Goal: Book appointment/travel/reservation

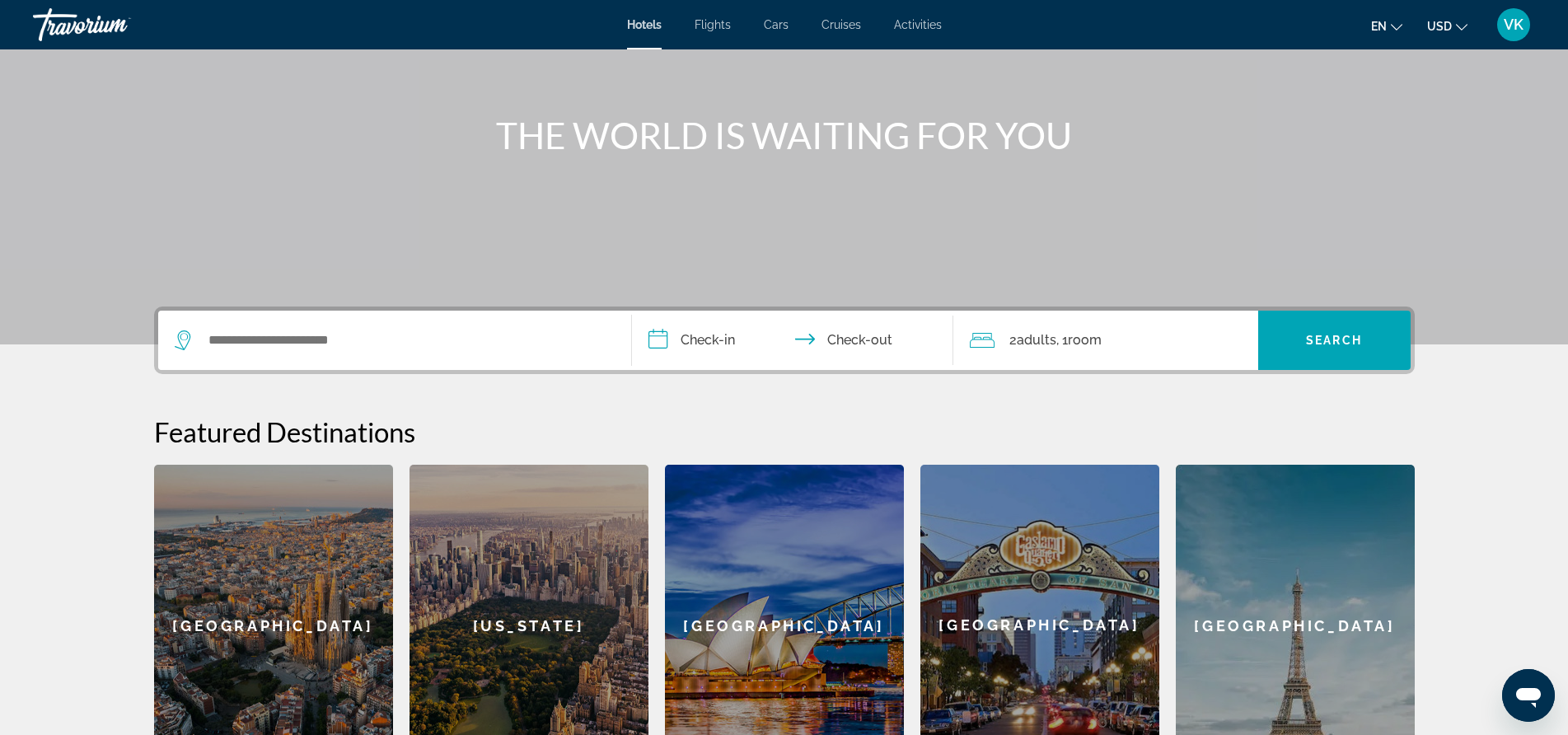
scroll to position [115, 0]
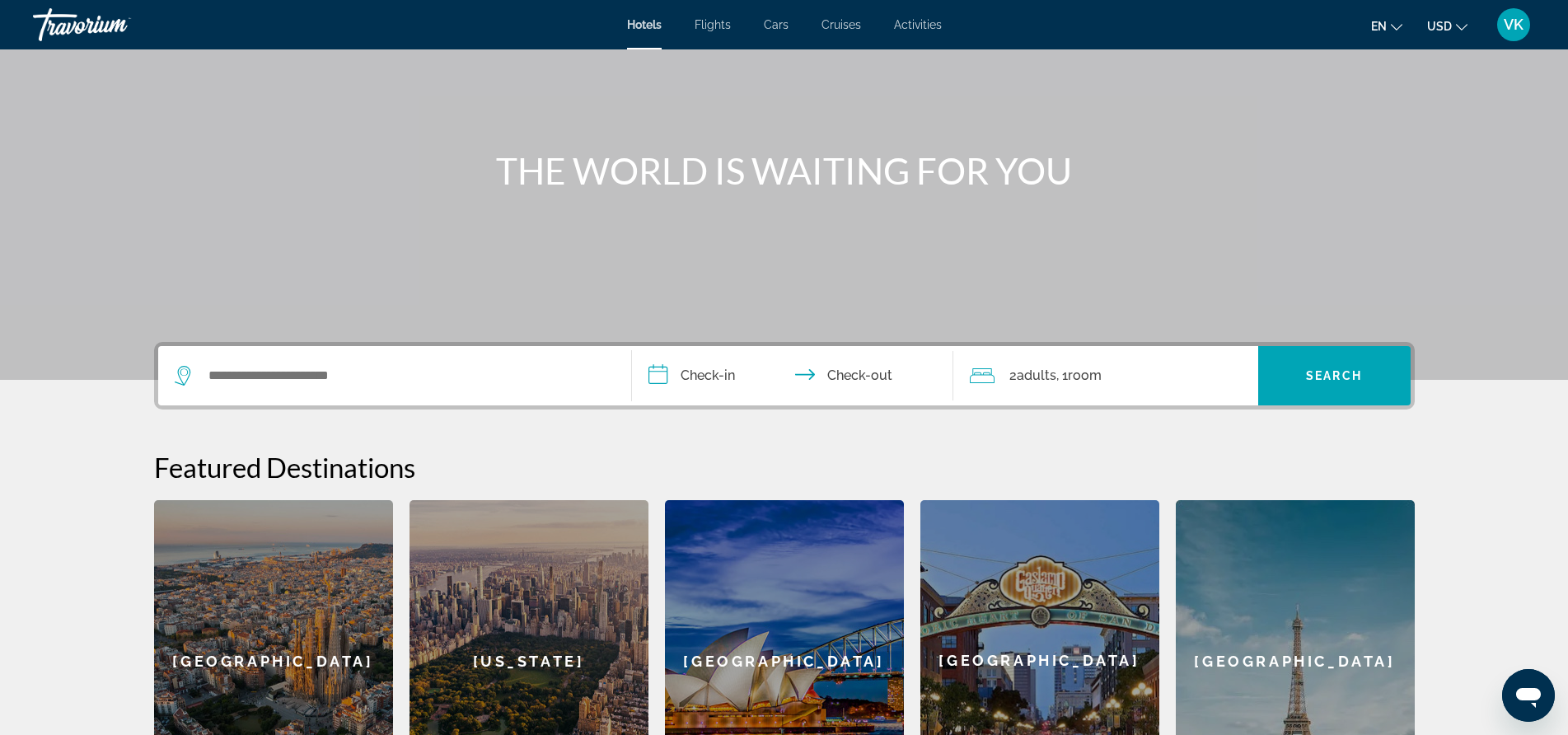
click at [1392, 27] on icon "Change language" at bounding box center [1397, 27] width 11 height 11
click at [1334, 169] on button "русский" at bounding box center [1353, 172] width 74 height 21
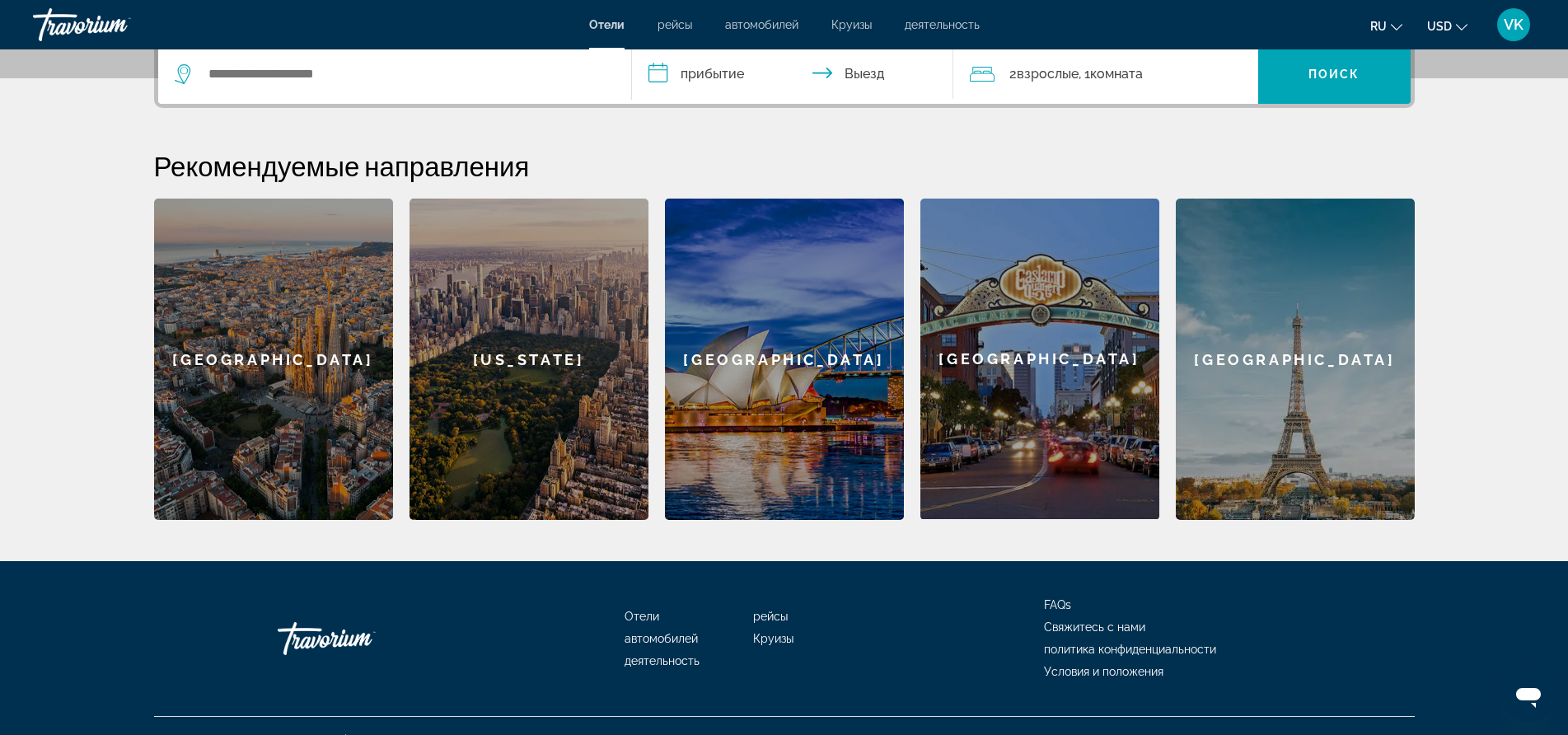
scroll to position [444, 0]
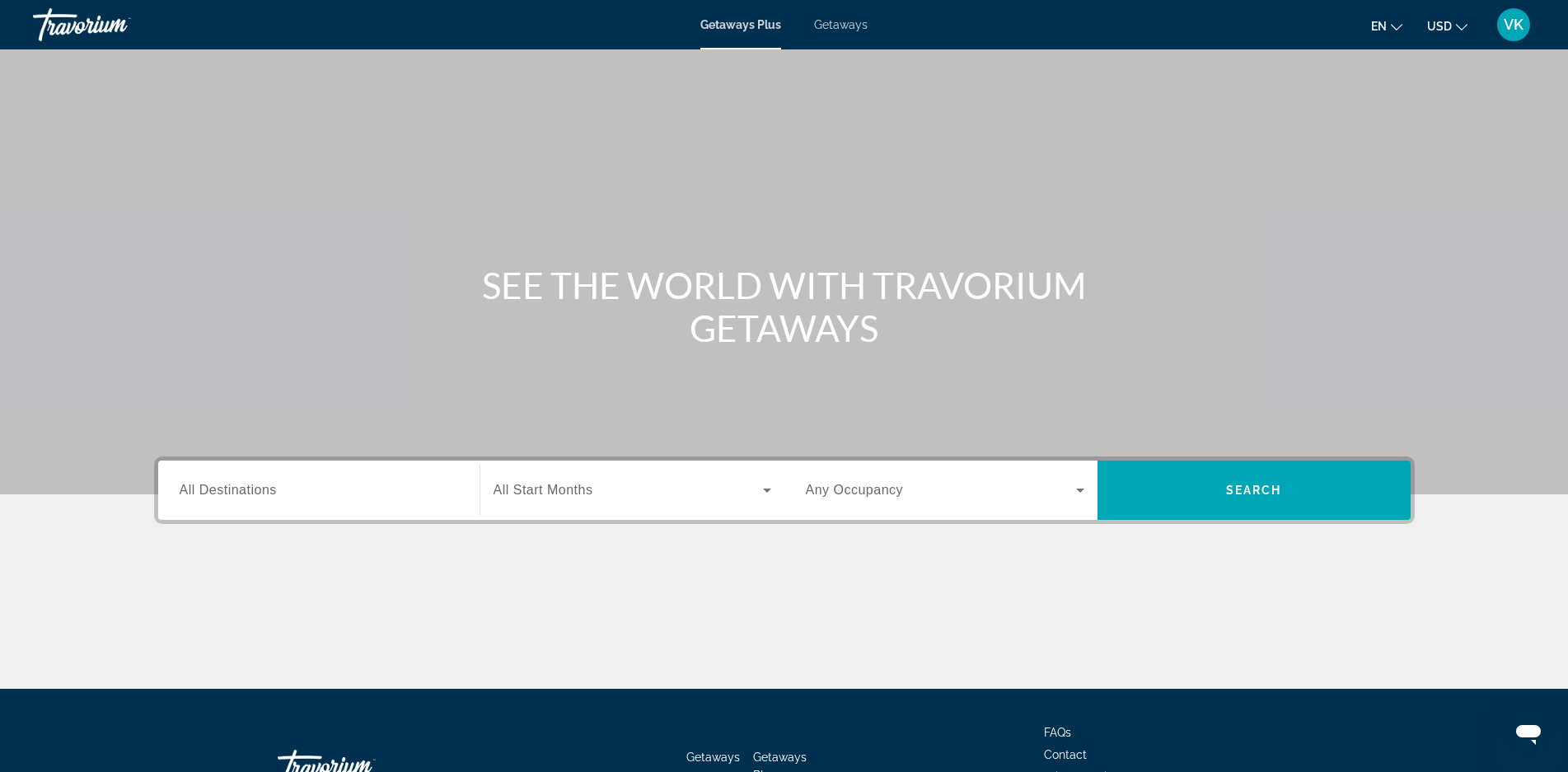
click at [245, 493] on span "All Destinations" at bounding box center [228, 490] width 97 height 14
click at [245, 493] on input "Destination All Destinations" at bounding box center [318, 491] width 278 height 20
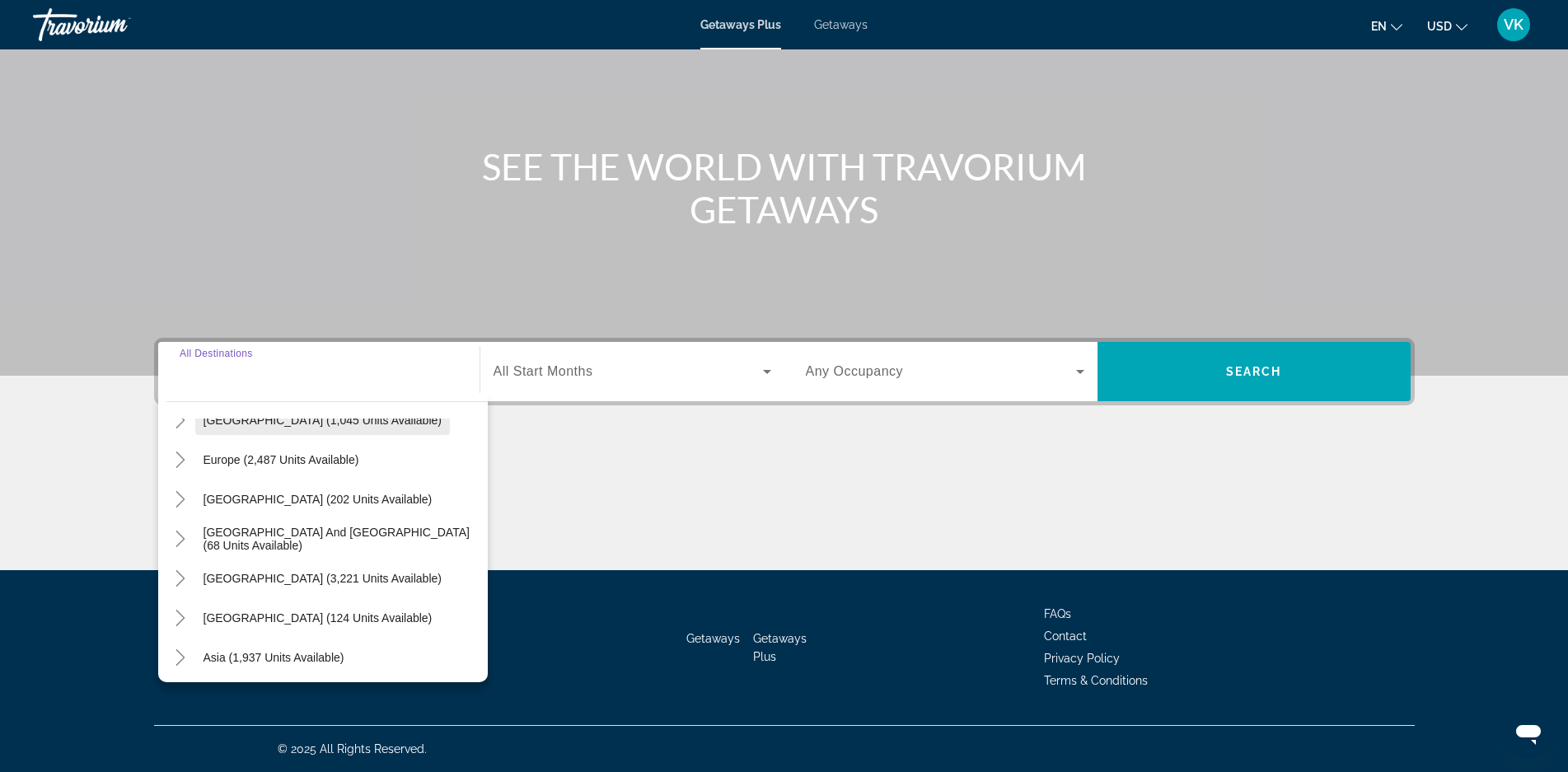
scroll to position [267, 0]
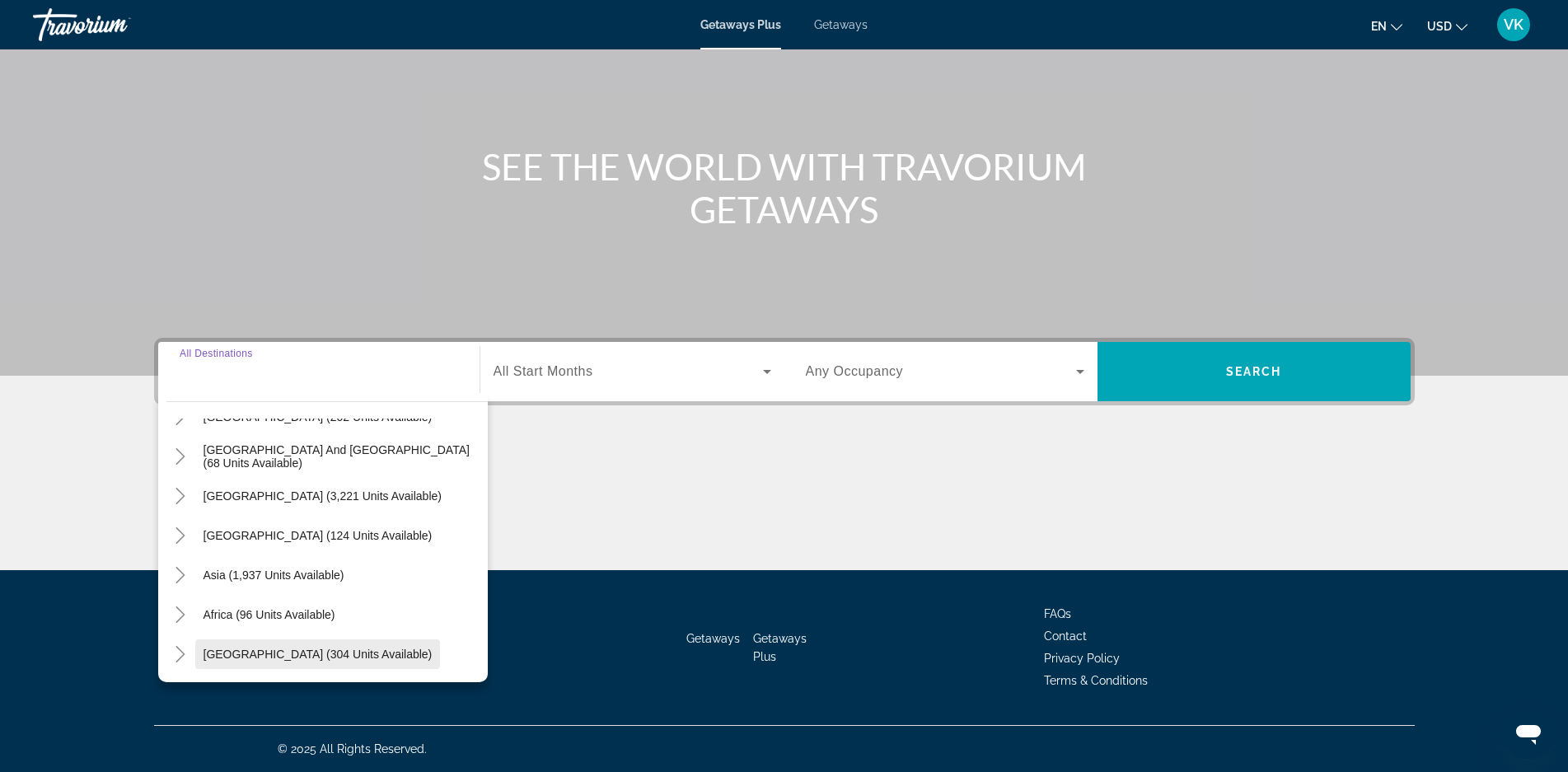
click at [290, 655] on span "[GEOGRAPHIC_DATA] (304 units available)" at bounding box center [318, 655] width 229 height 13
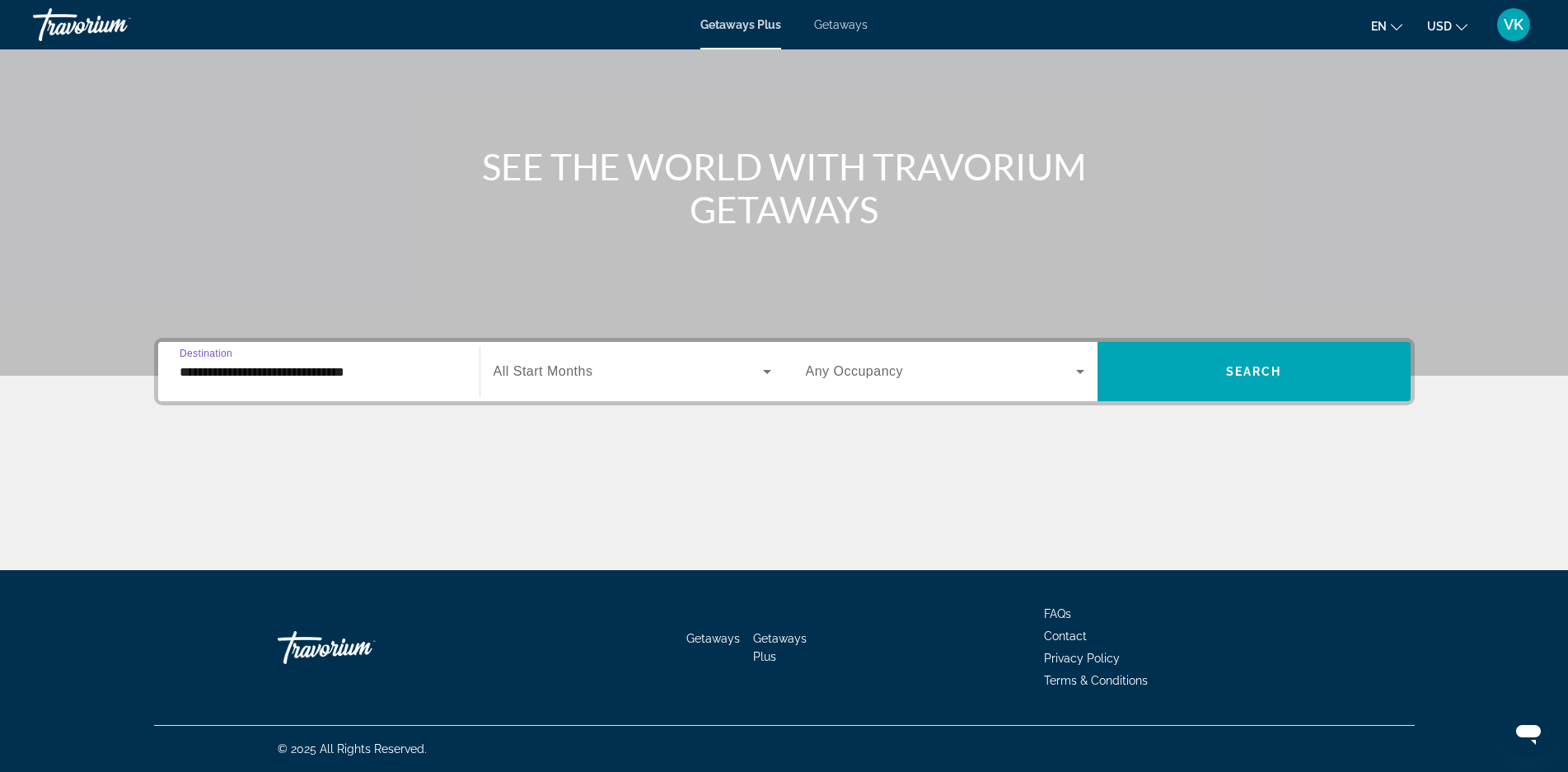
click at [336, 374] on input "**********" at bounding box center [318, 372] width 278 height 20
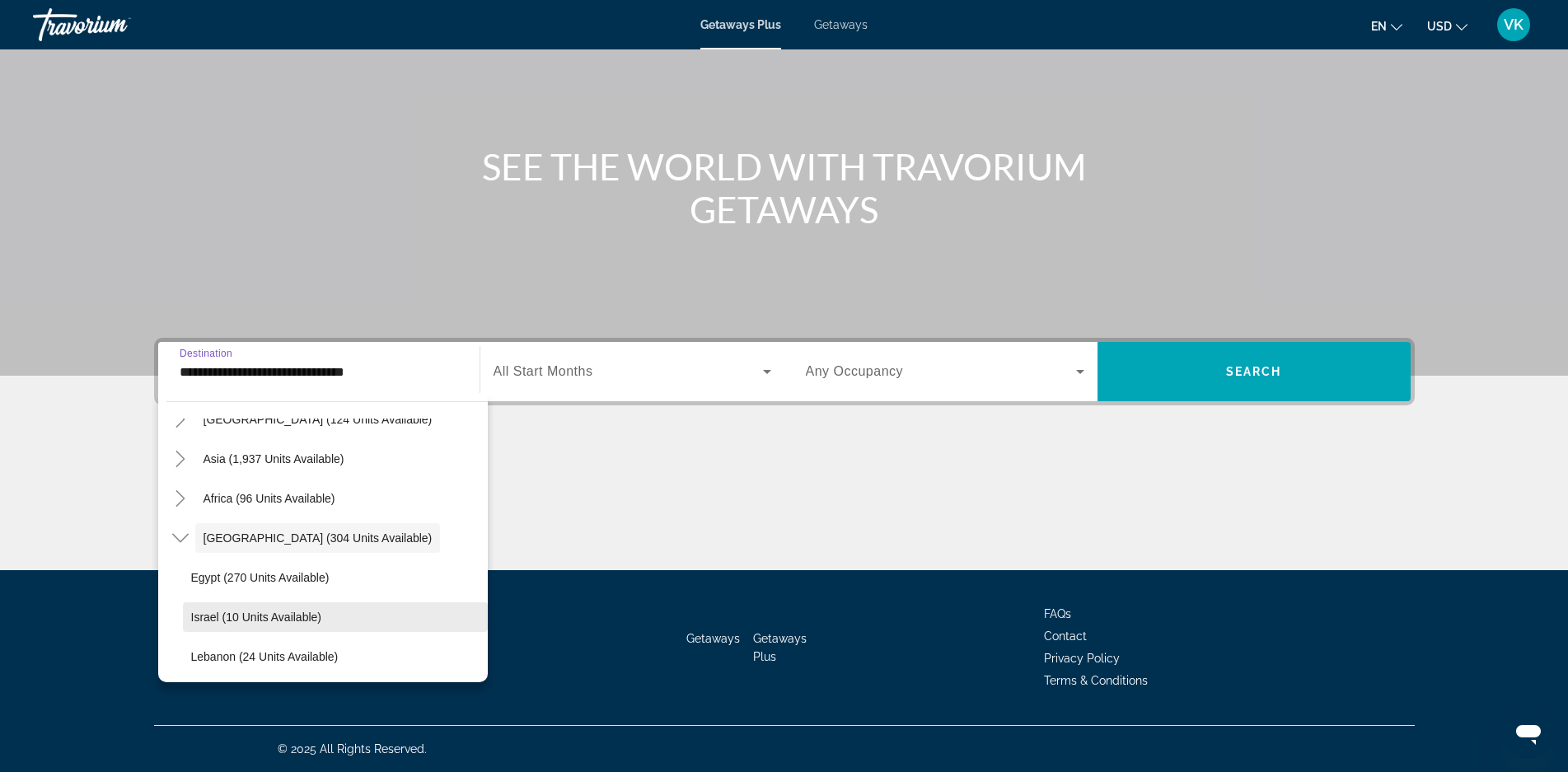
scroll to position [386, 0]
click at [263, 617] on span "Israel (10 units available)" at bounding box center [256, 615] width 130 height 13
type input "**********"
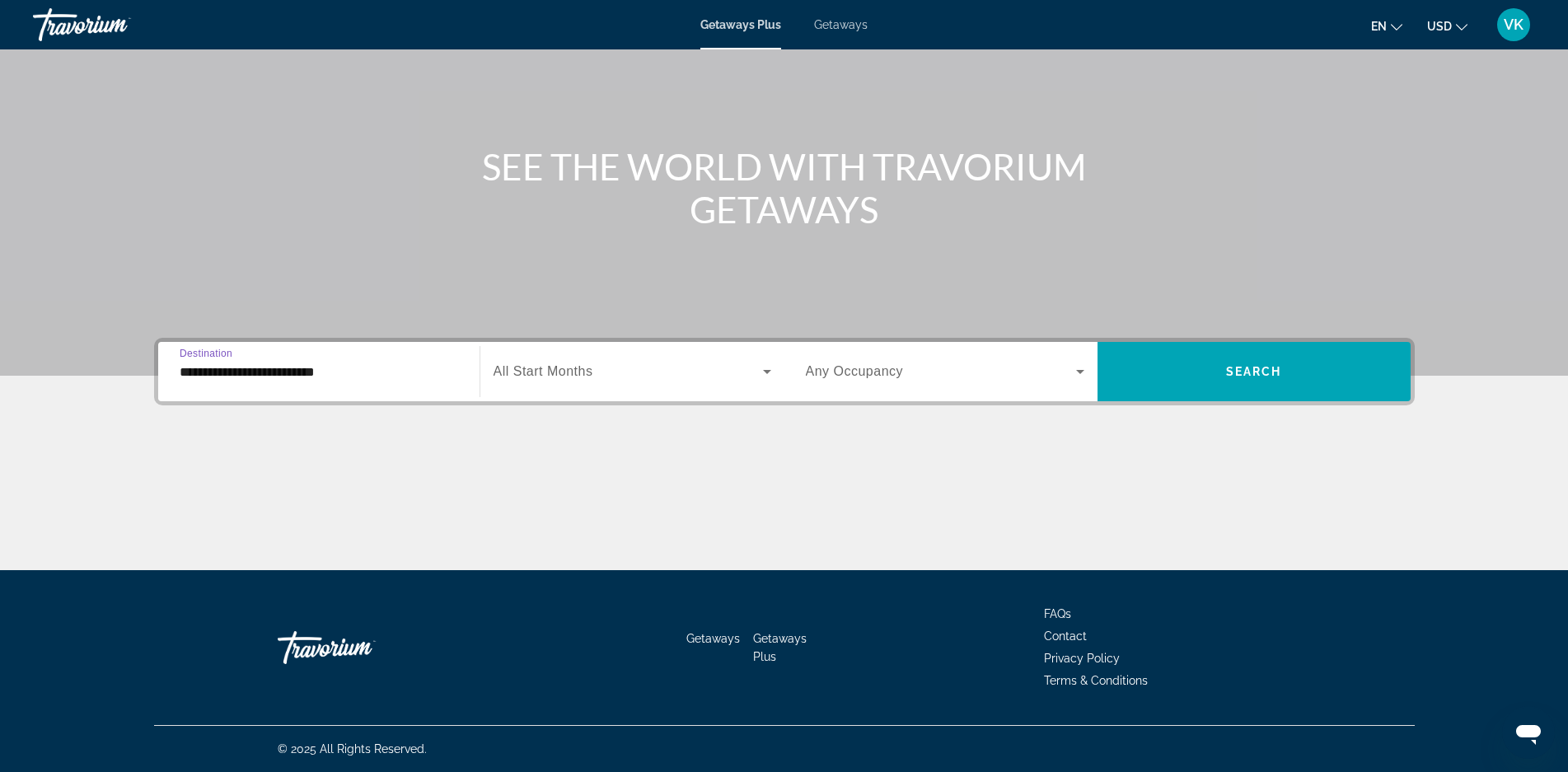
click at [240, 372] on input "**********" at bounding box center [318, 372] width 278 height 20
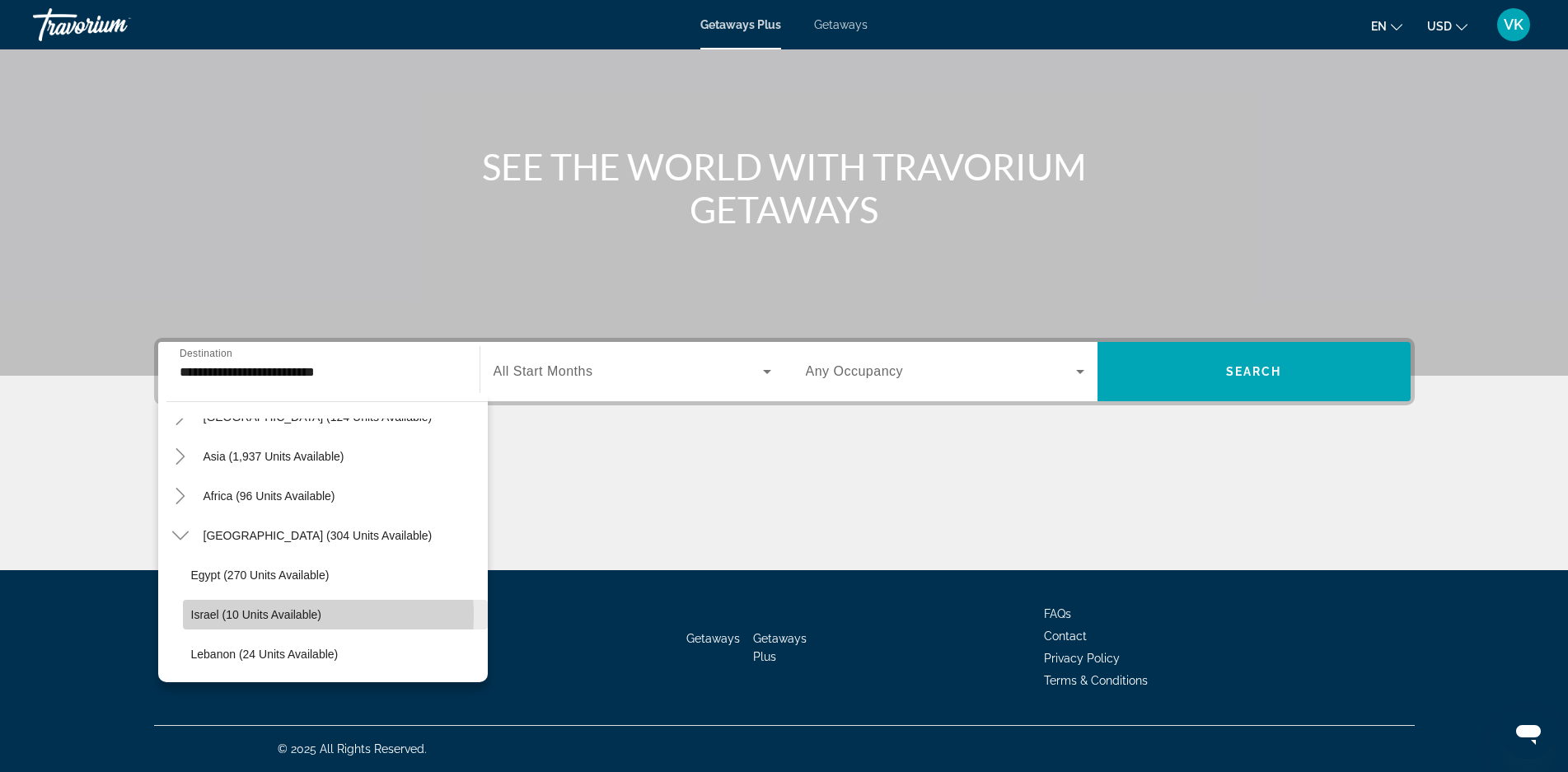
click at [250, 616] on span "Israel (10 units available)" at bounding box center [256, 615] width 130 height 13
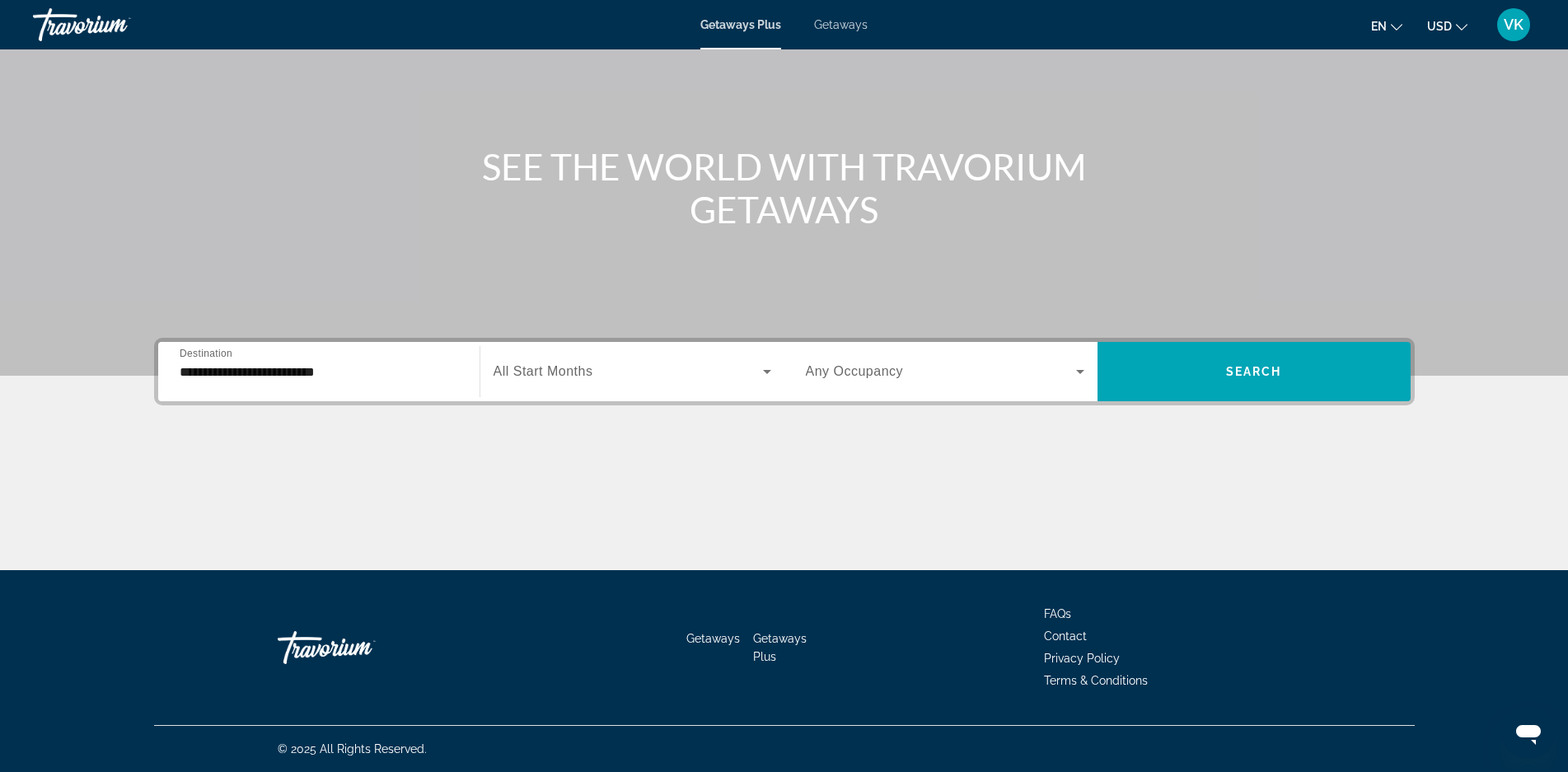
click at [250, 616] on div "Getaways Getaways Plus FAQs Contact Privacy Policy Terms & Conditions" at bounding box center [784, 647] width 1261 height 155
click at [1314, 367] on span "Search widget" at bounding box center [1254, 372] width 313 height 39
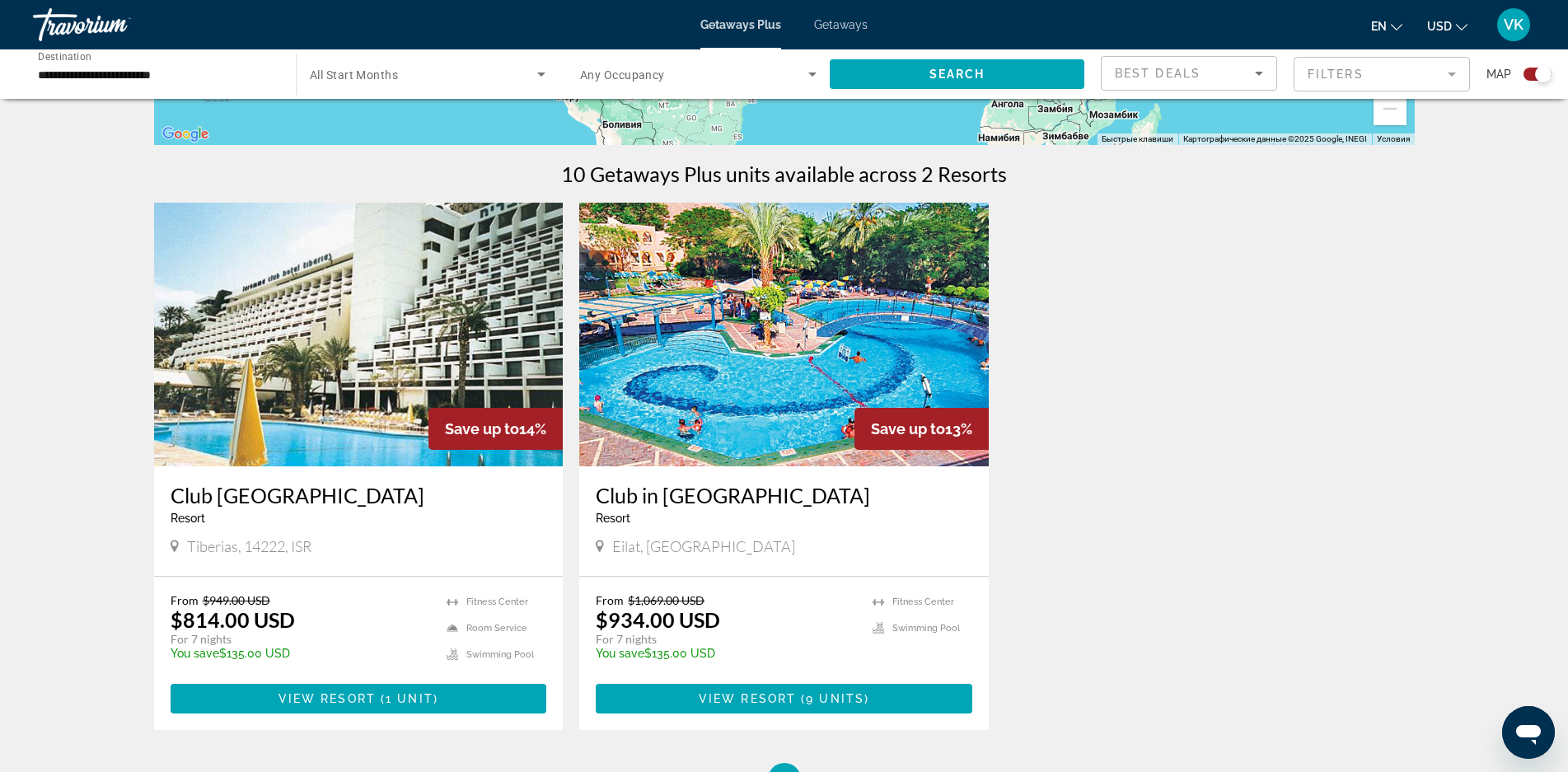
scroll to position [494, 0]
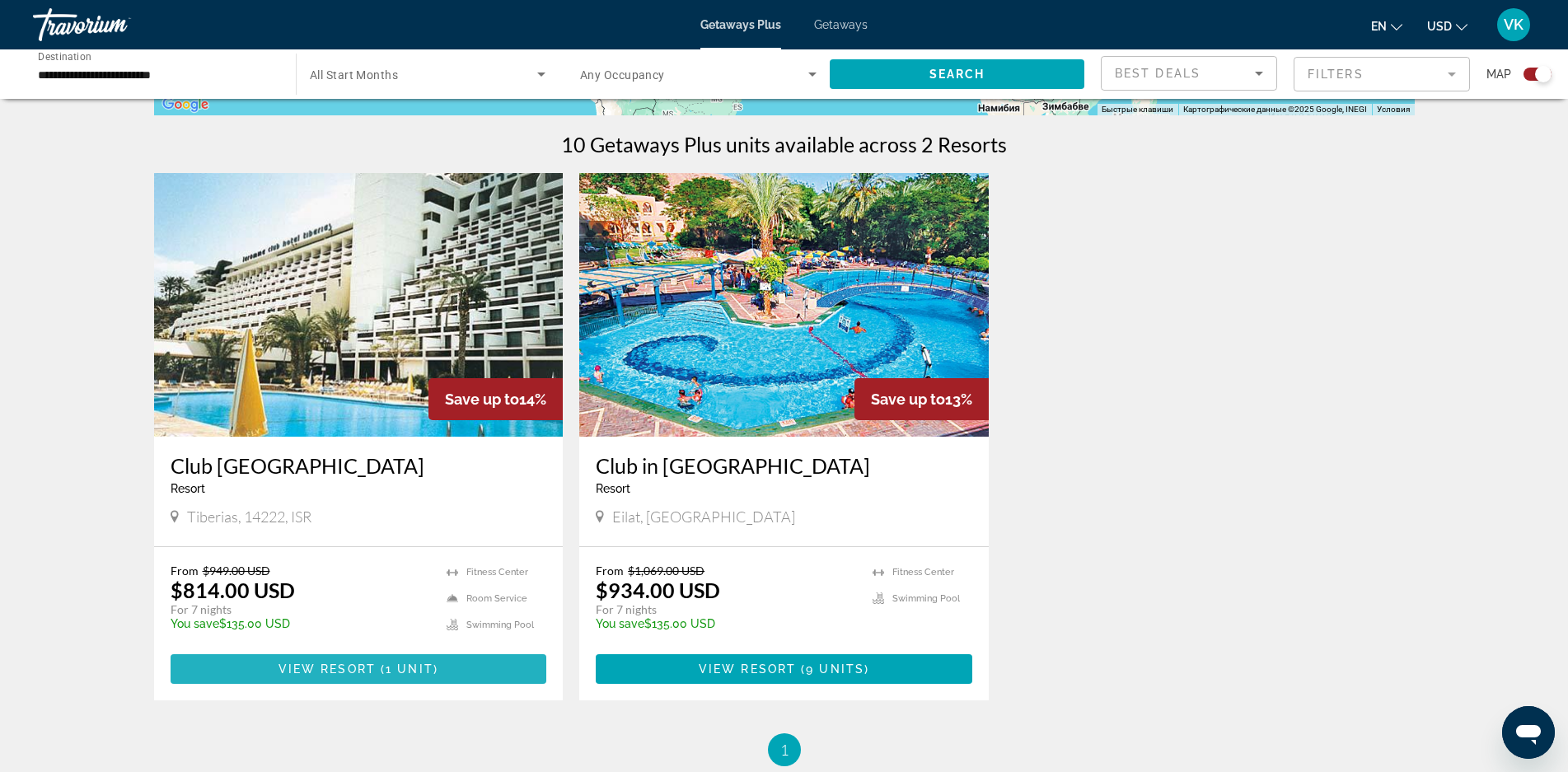
click at [361, 671] on span "View Resort" at bounding box center [327, 669] width 97 height 13
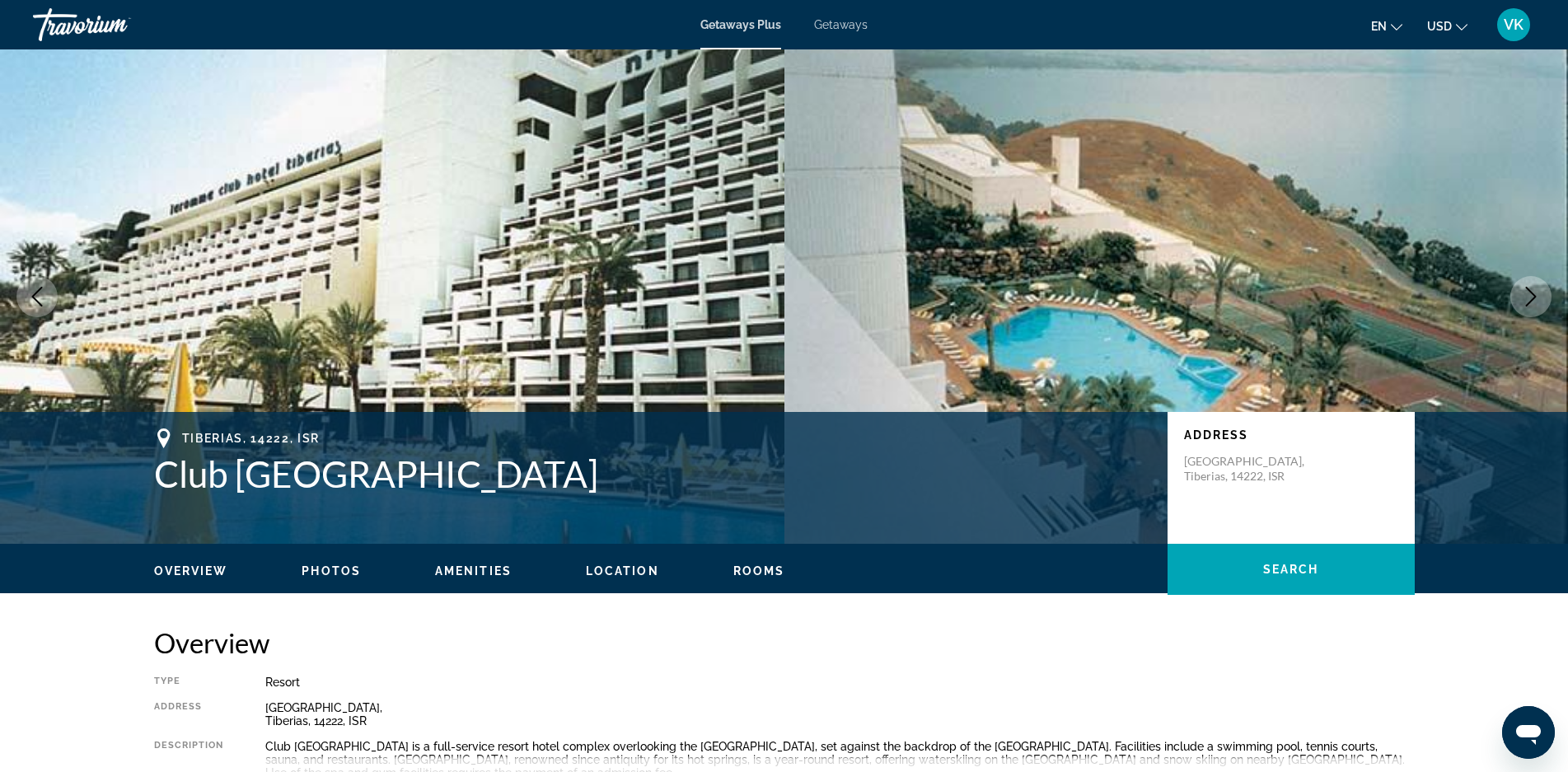
click at [1396, 26] on icon "Change language" at bounding box center [1397, 27] width 11 height 11
click at [1346, 169] on button "русский" at bounding box center [1353, 172] width 74 height 21
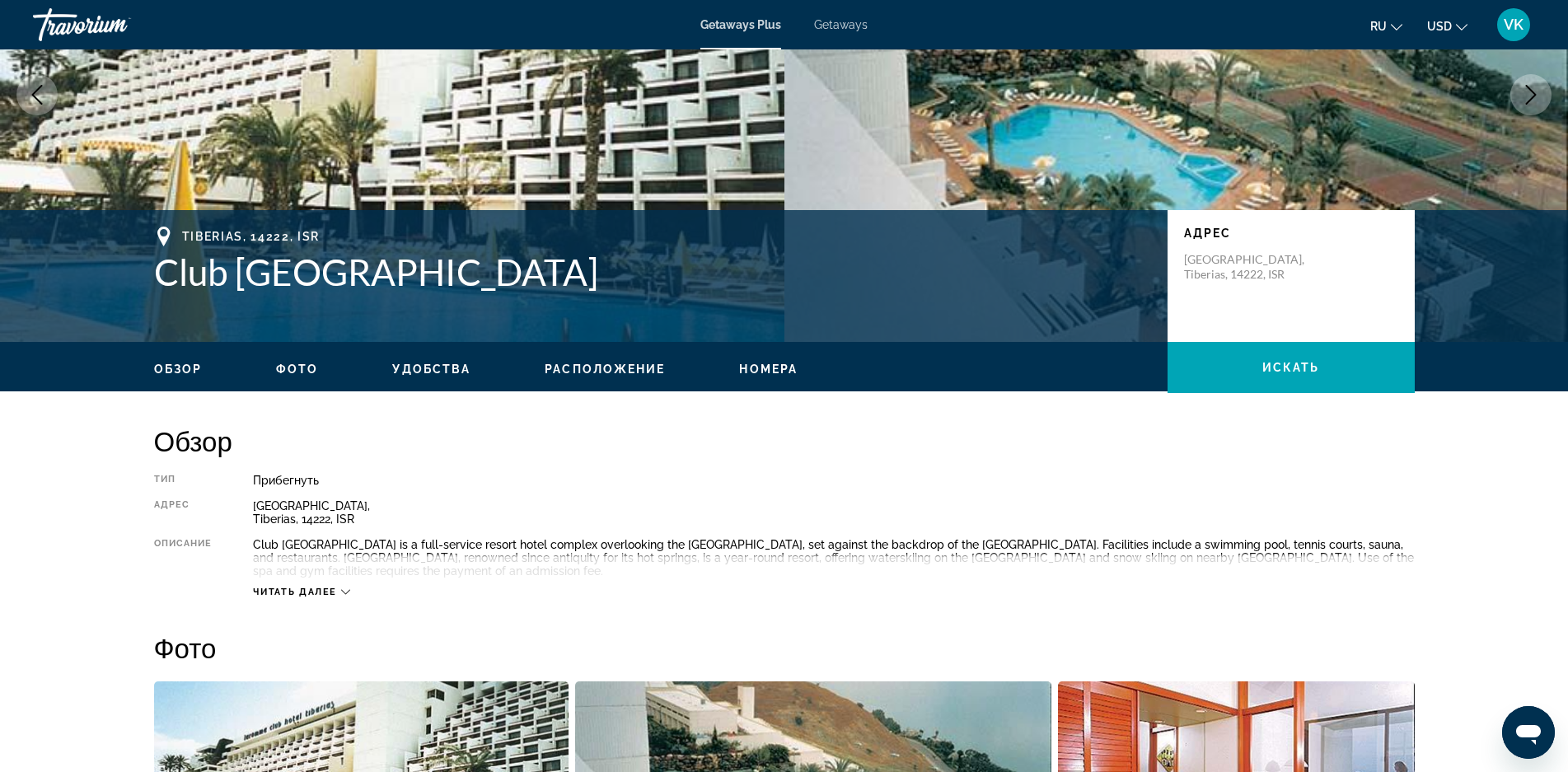
scroll to position [247, 0]
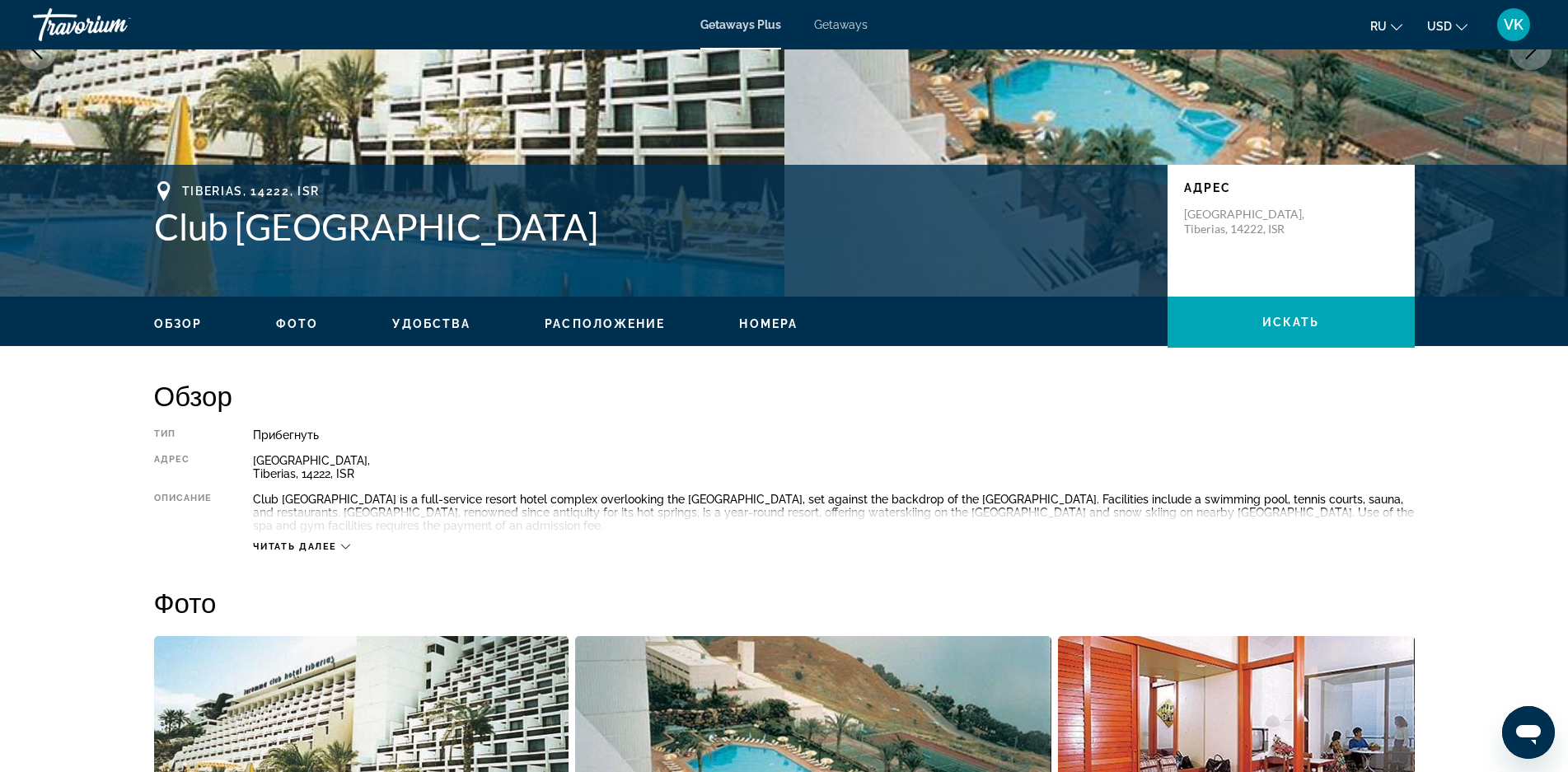
click at [341, 545] on icon "Main content" at bounding box center [345, 547] width 9 height 9
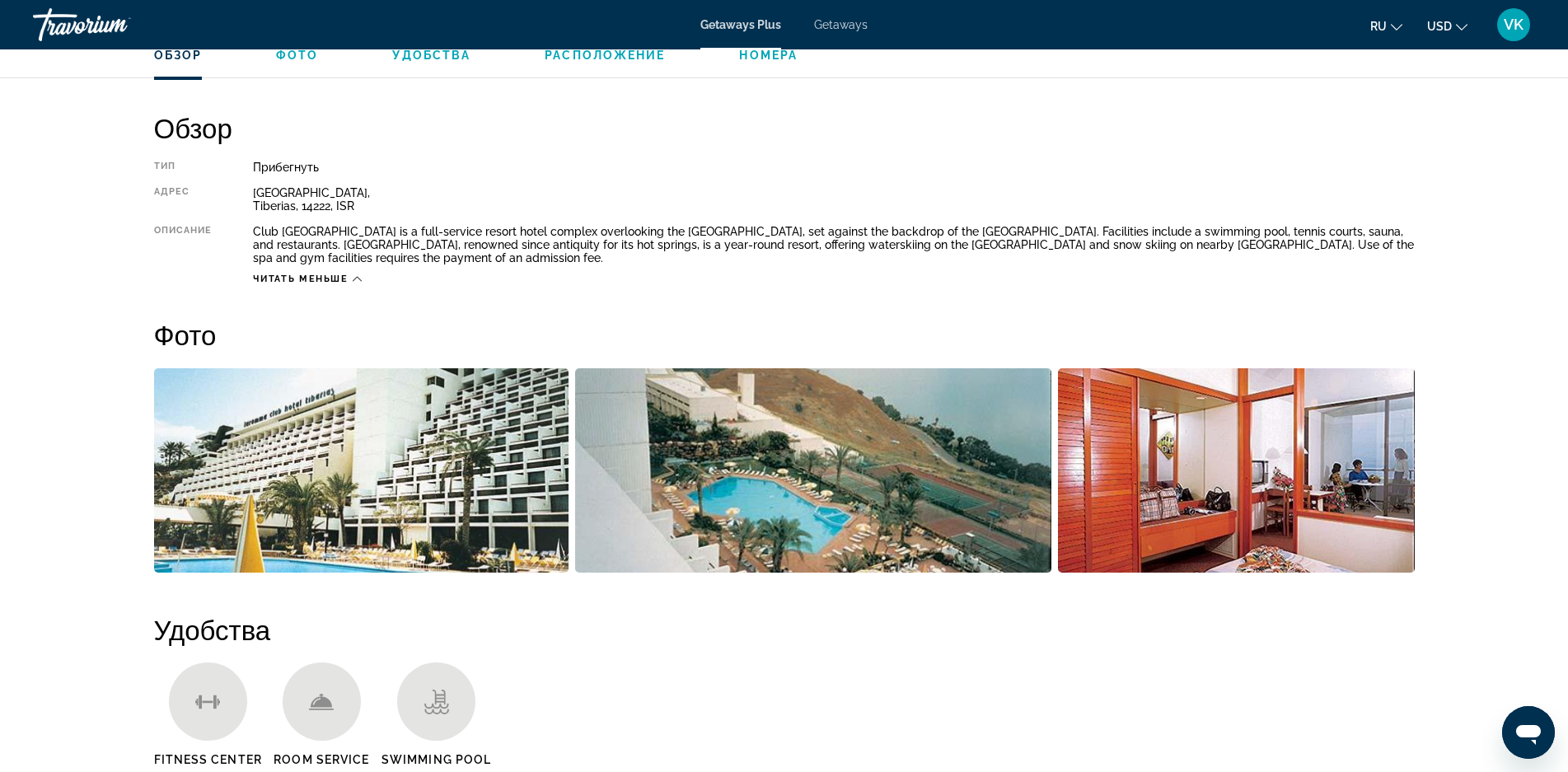
scroll to position [494, 0]
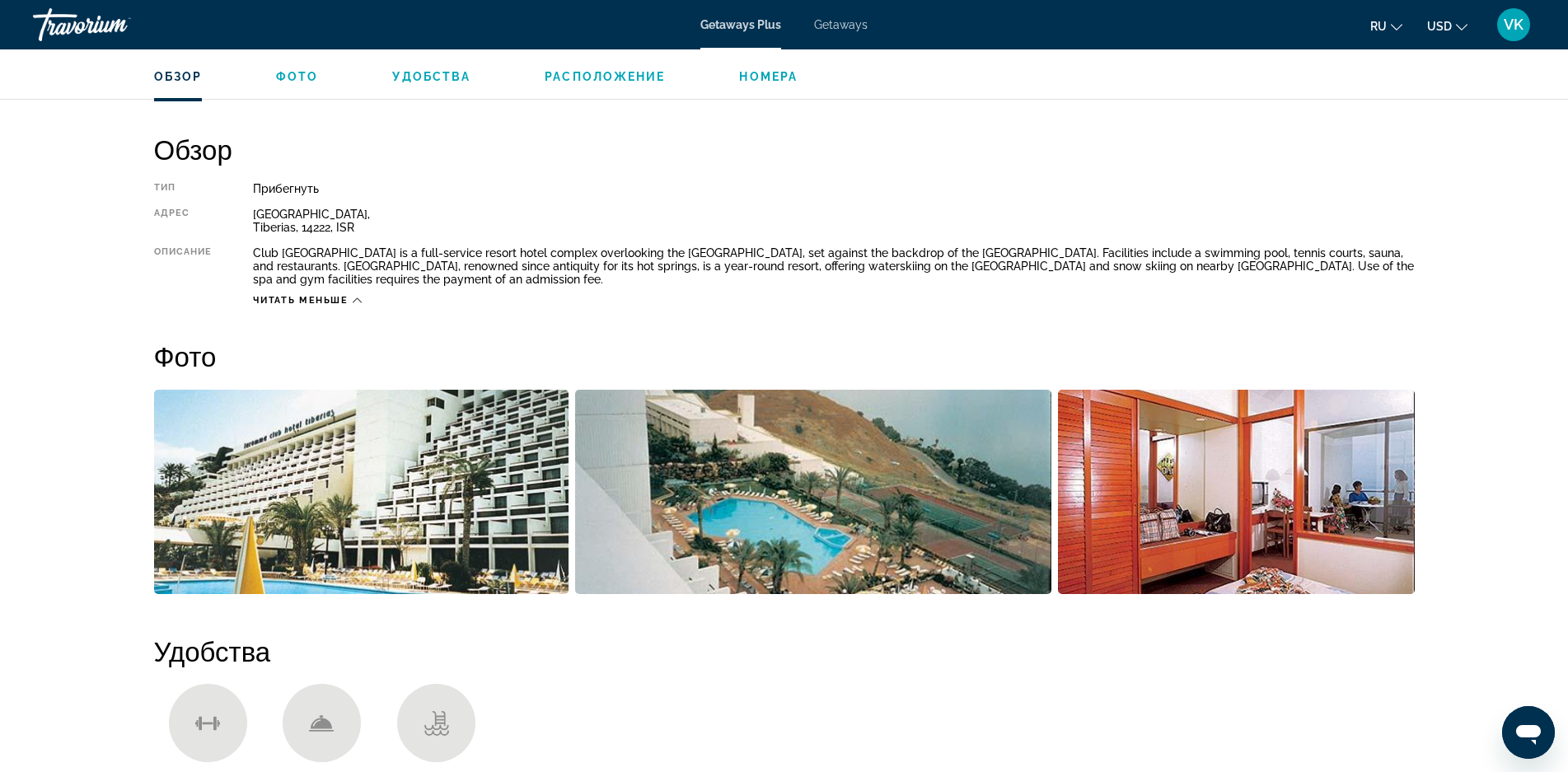
click at [359, 299] on icon "Main content" at bounding box center [358, 301] width 9 height 9
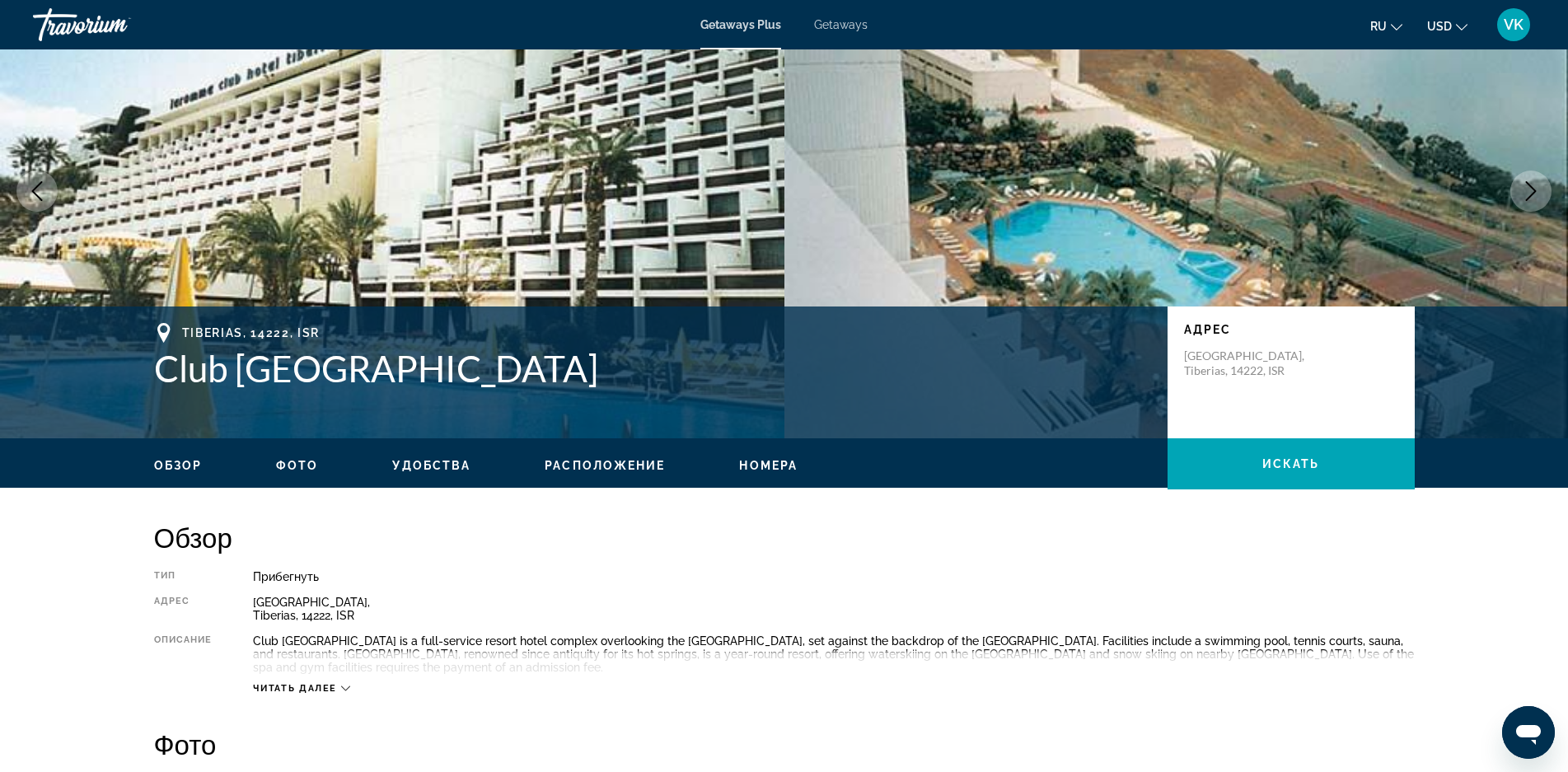
scroll to position [0, 0]
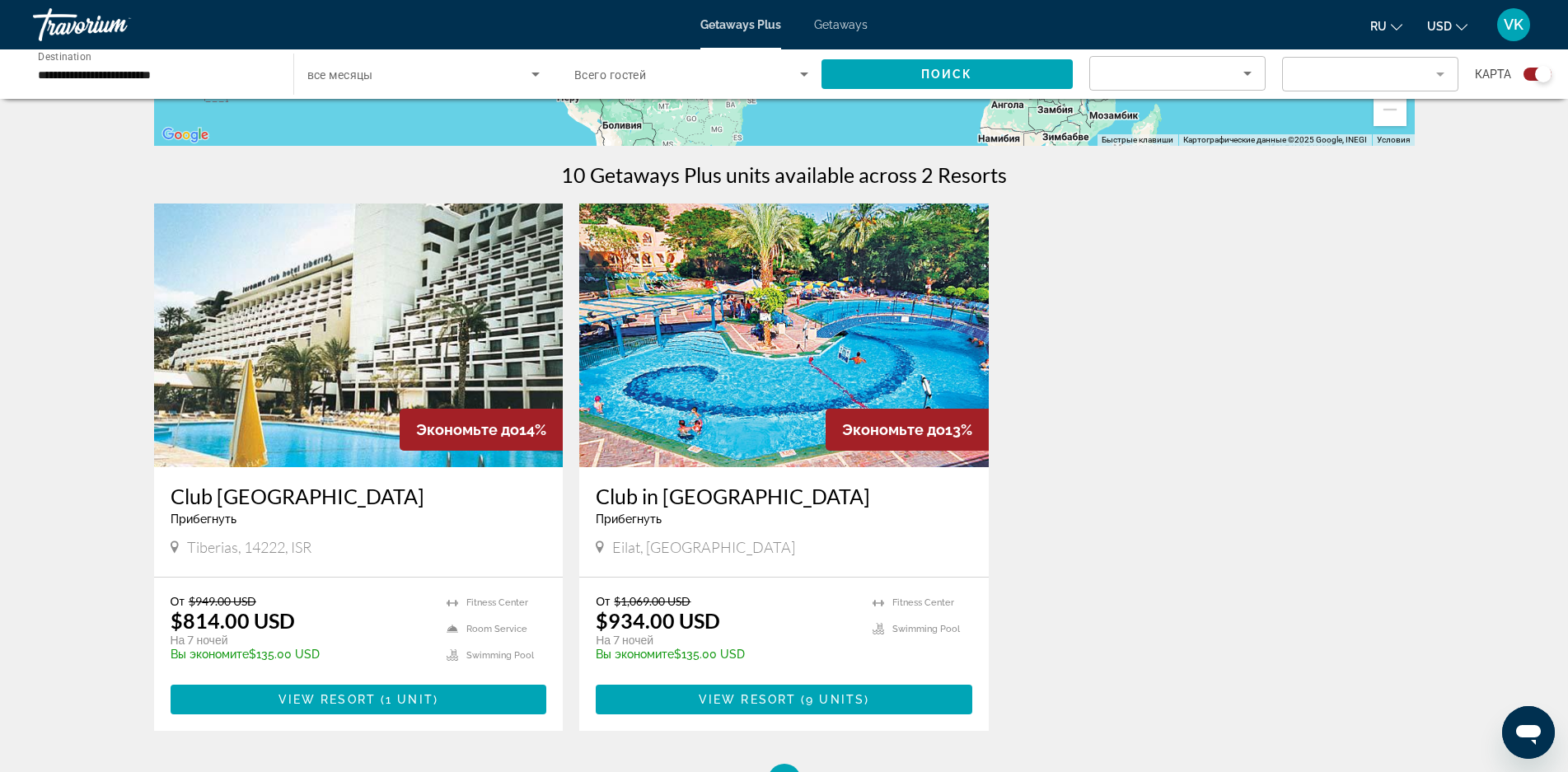
scroll to position [494, 0]
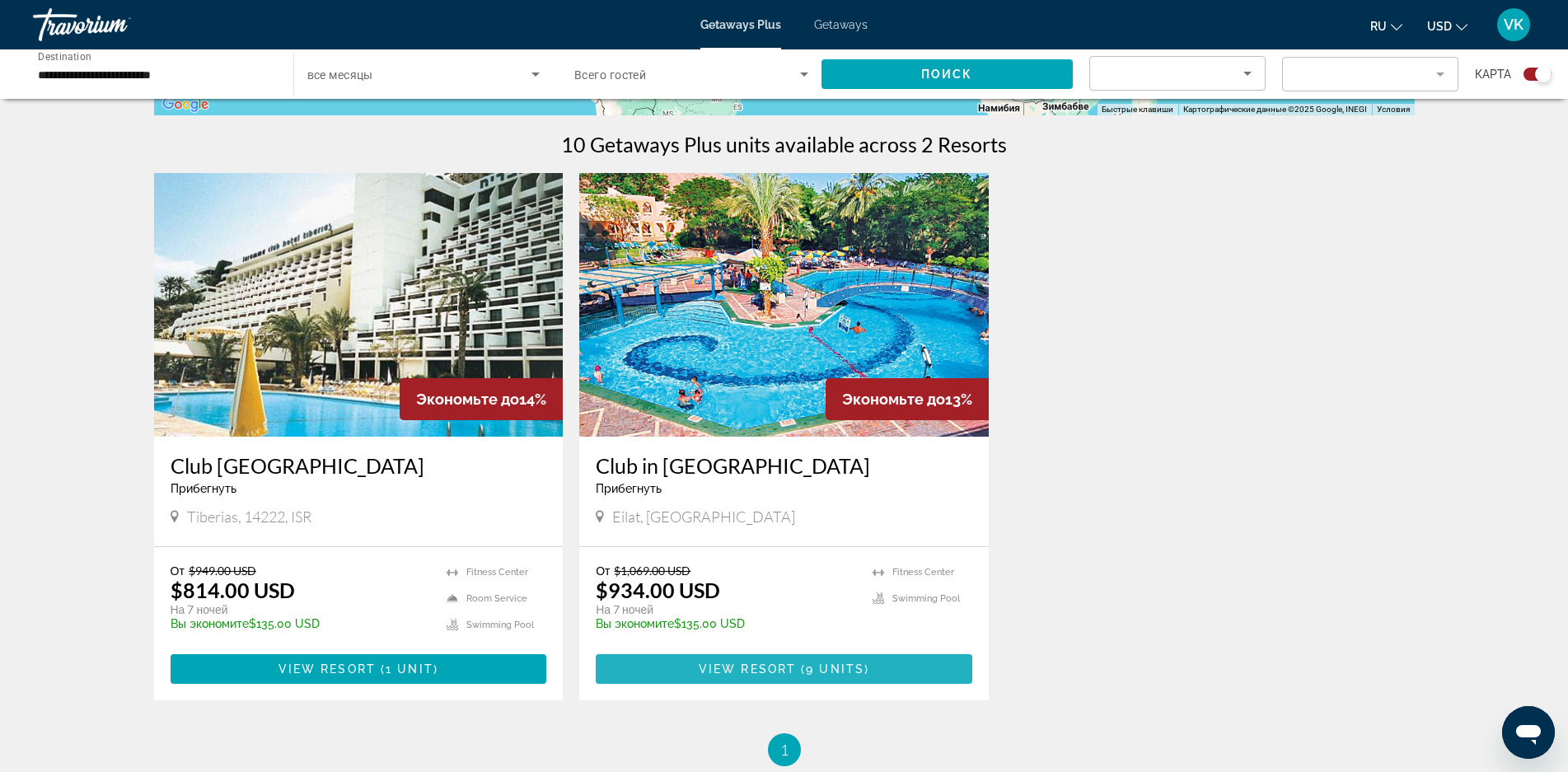
click at [761, 664] on span "View Resort" at bounding box center [747, 669] width 97 height 13
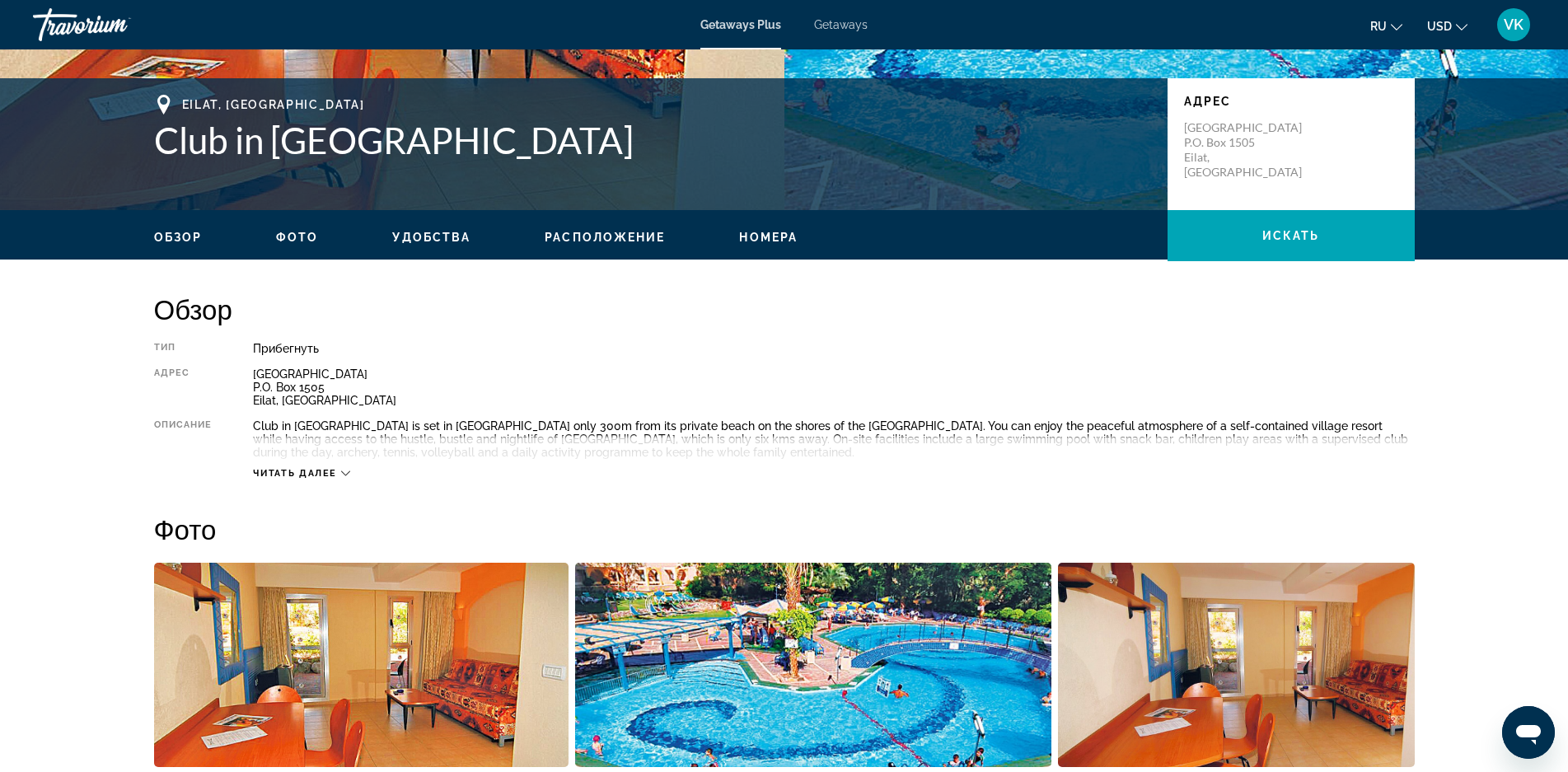
scroll to position [294, 0]
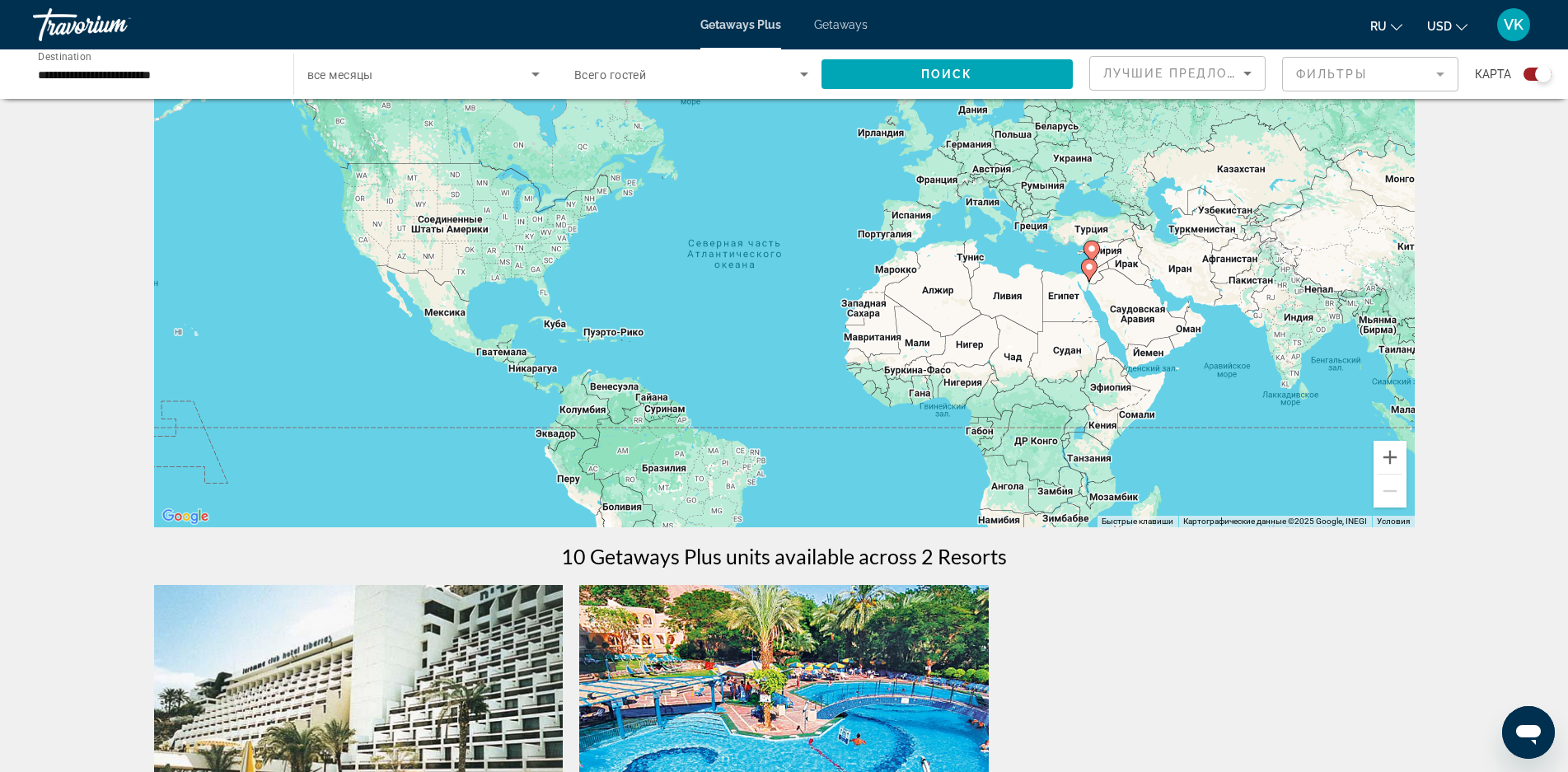
scroll to position [147, 0]
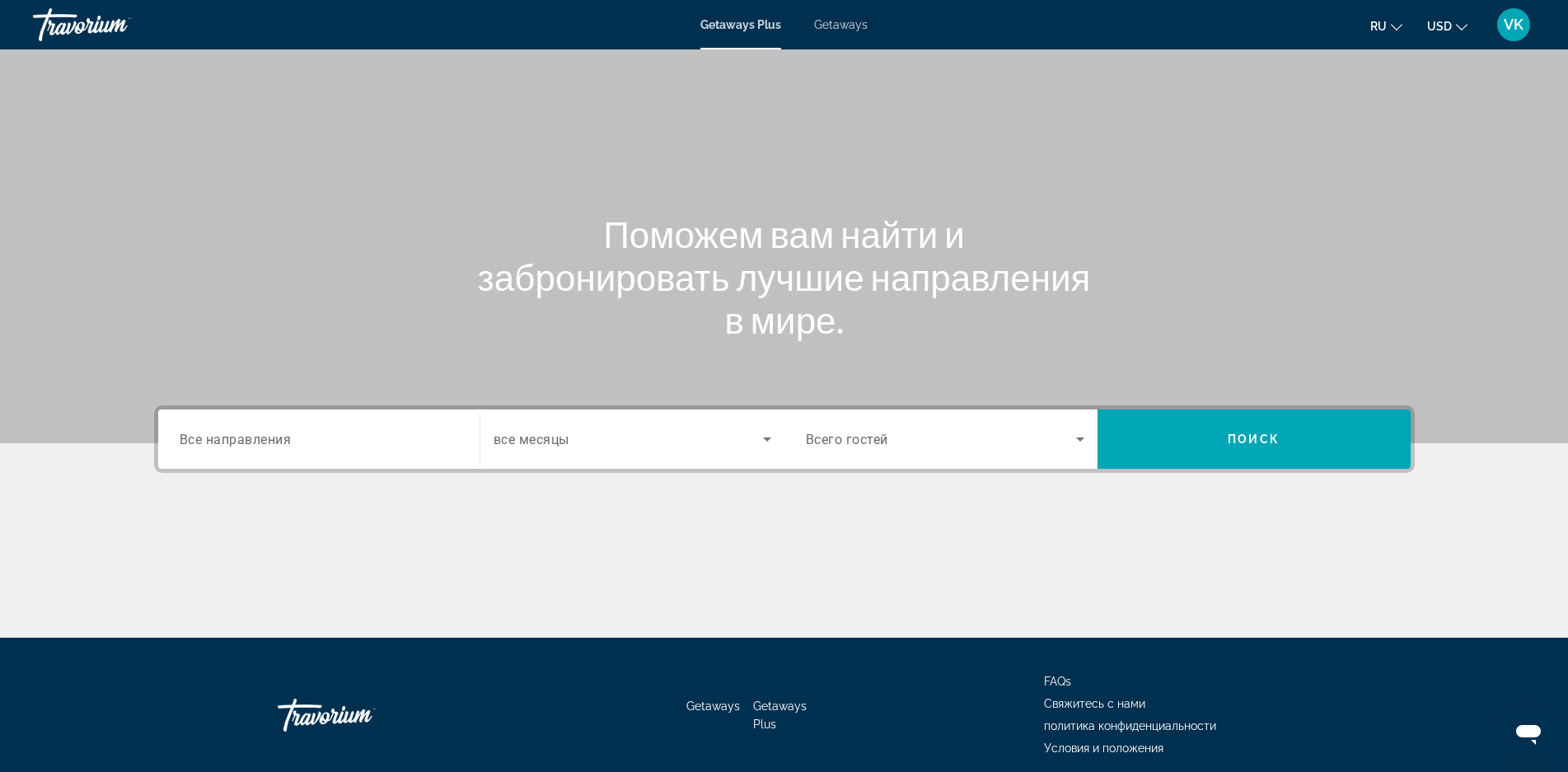
scroll to position [82, 0]
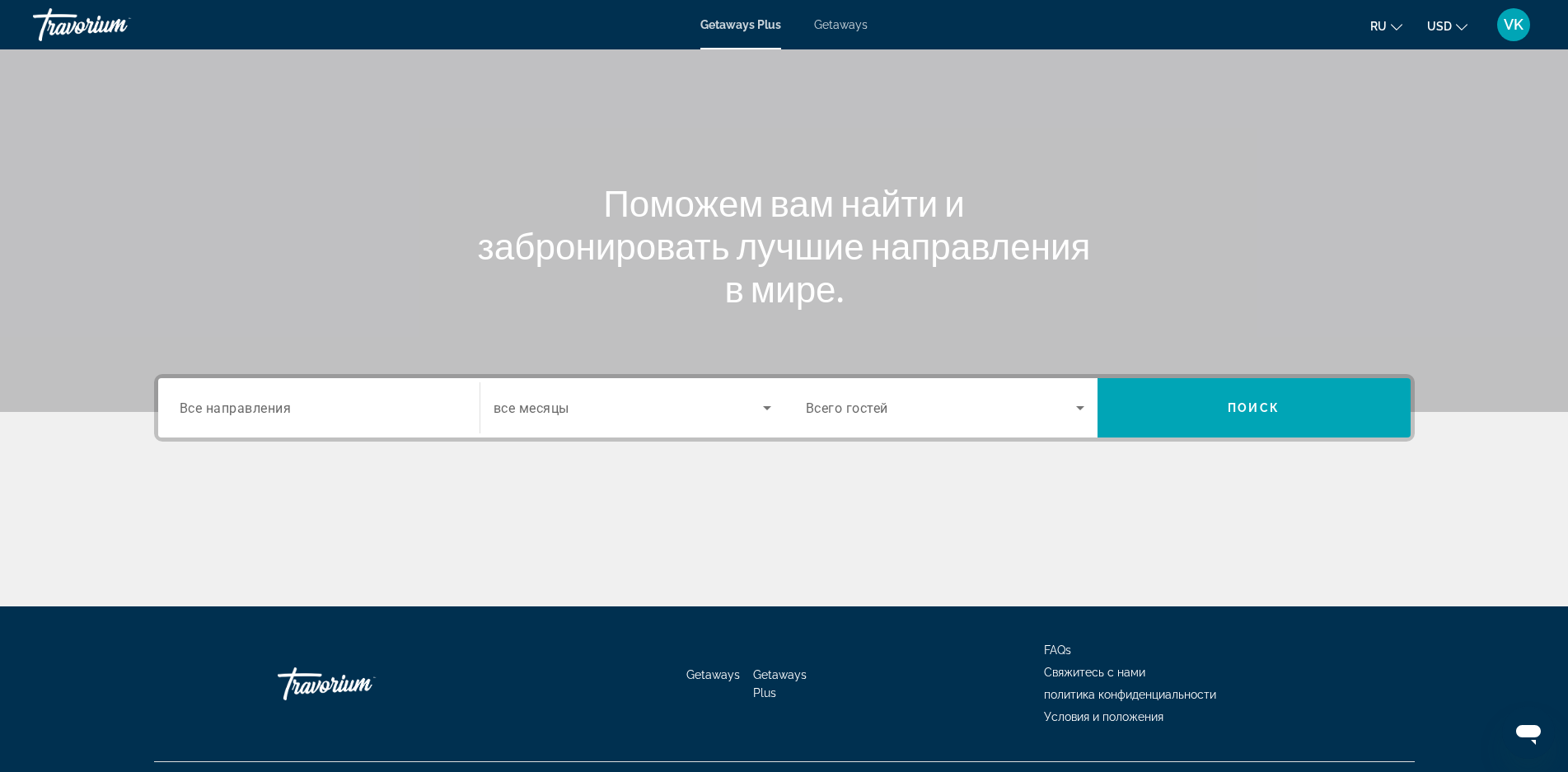
click at [260, 411] on span "Все направления" at bounding box center [236, 407] width 112 height 16
click at [260, 411] on input "Destination Все направления" at bounding box center [318, 408] width 278 height 20
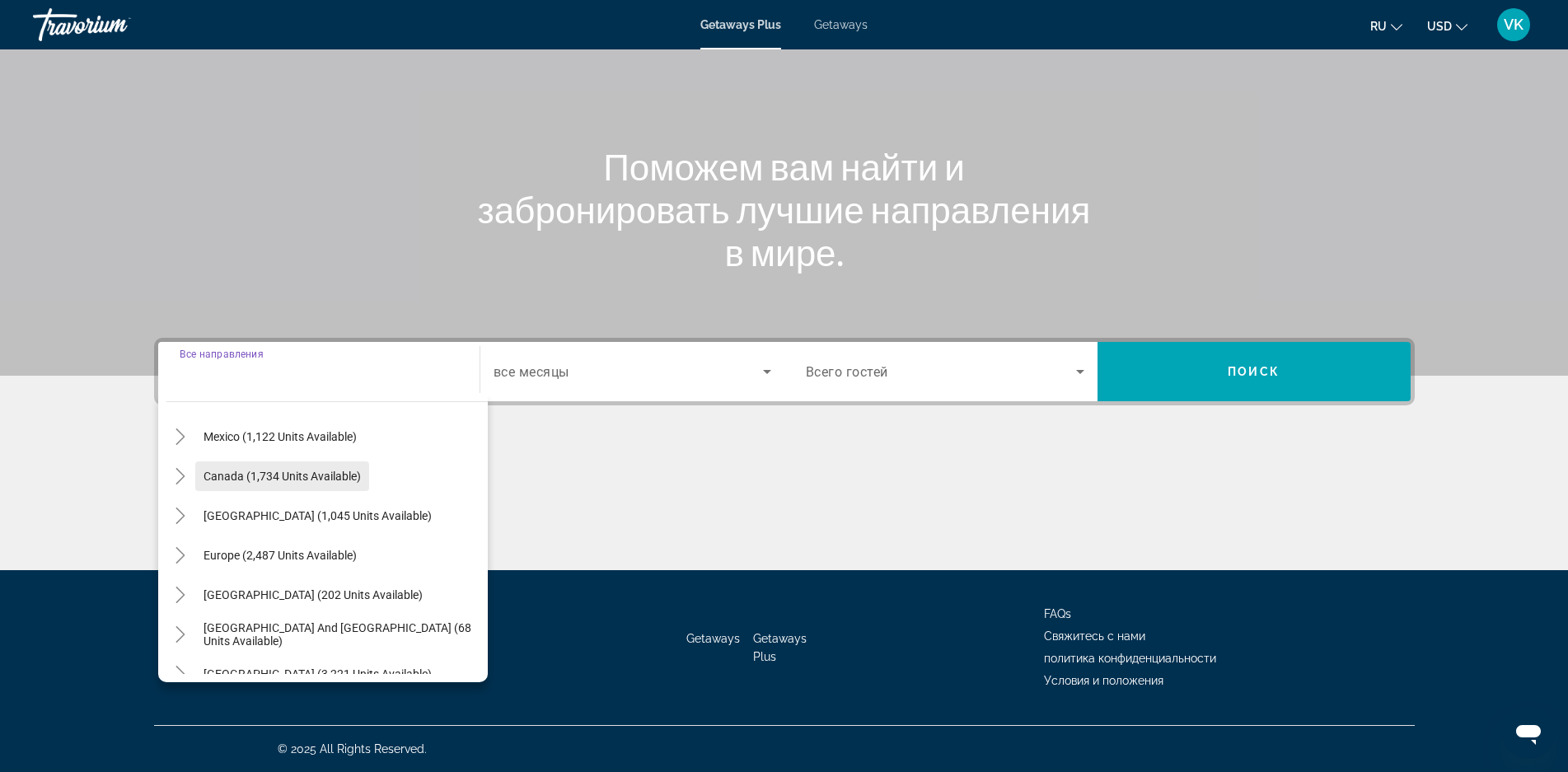
scroll to position [267, 0]
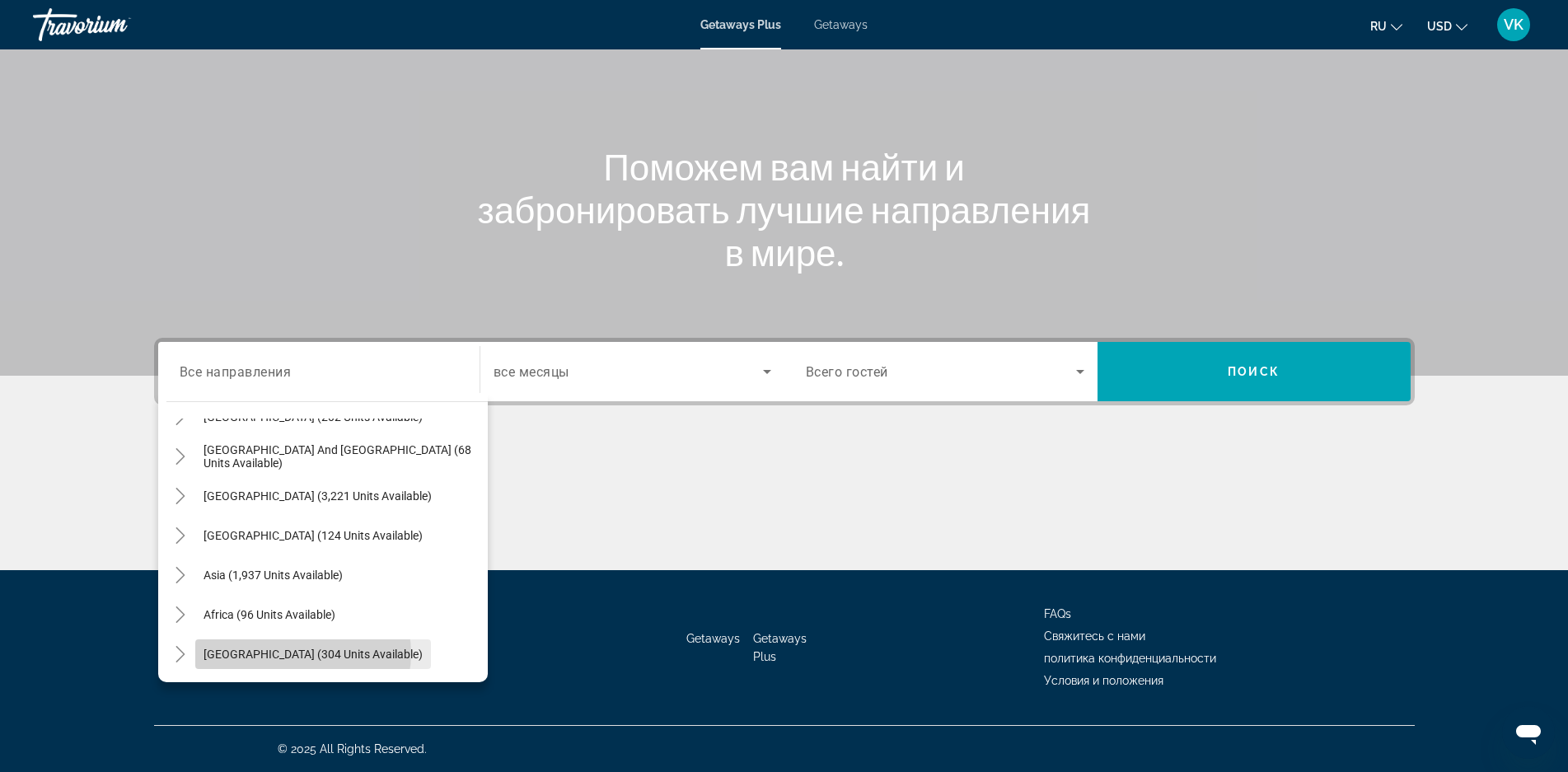
click at [303, 654] on span "[GEOGRAPHIC_DATA] (304 units available)" at bounding box center [313, 655] width 219 height 13
type input "**********"
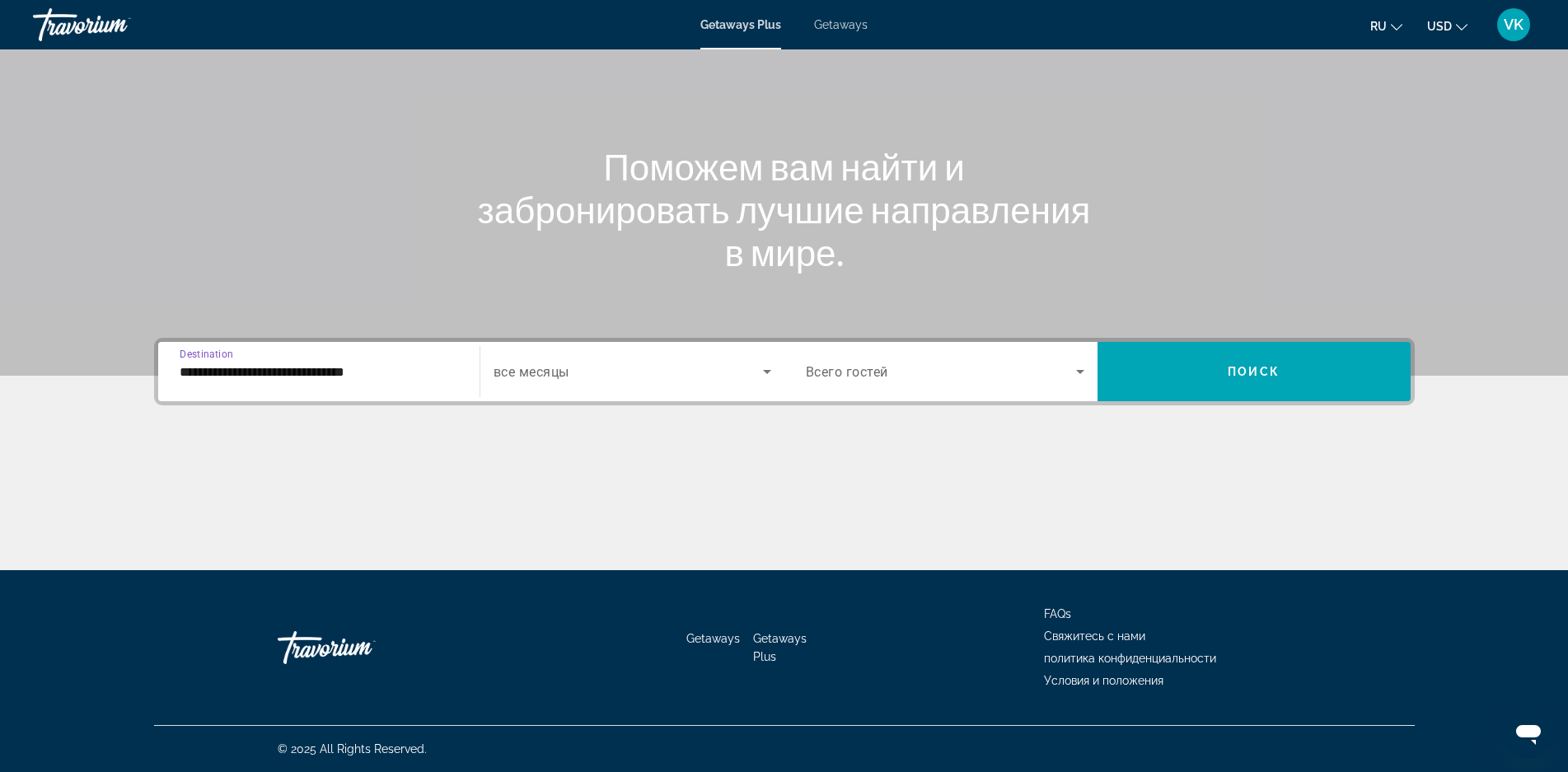
click at [765, 367] on icon "Search widget" at bounding box center [766, 371] width 20 height 20
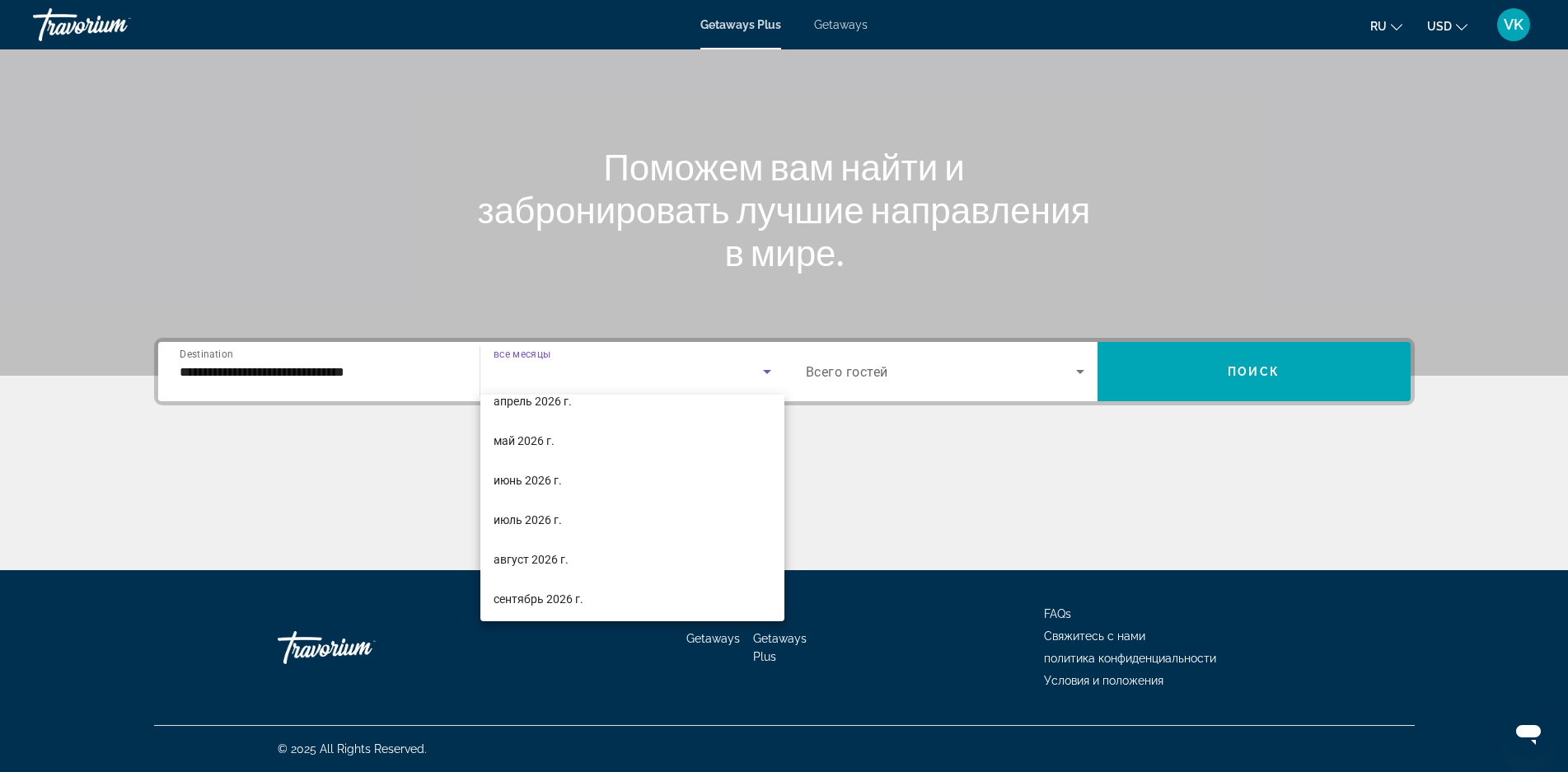
scroll to position [340, 0]
click at [629, 436] on mat-option "май 2026 г." at bounding box center [632, 437] width 304 height 39
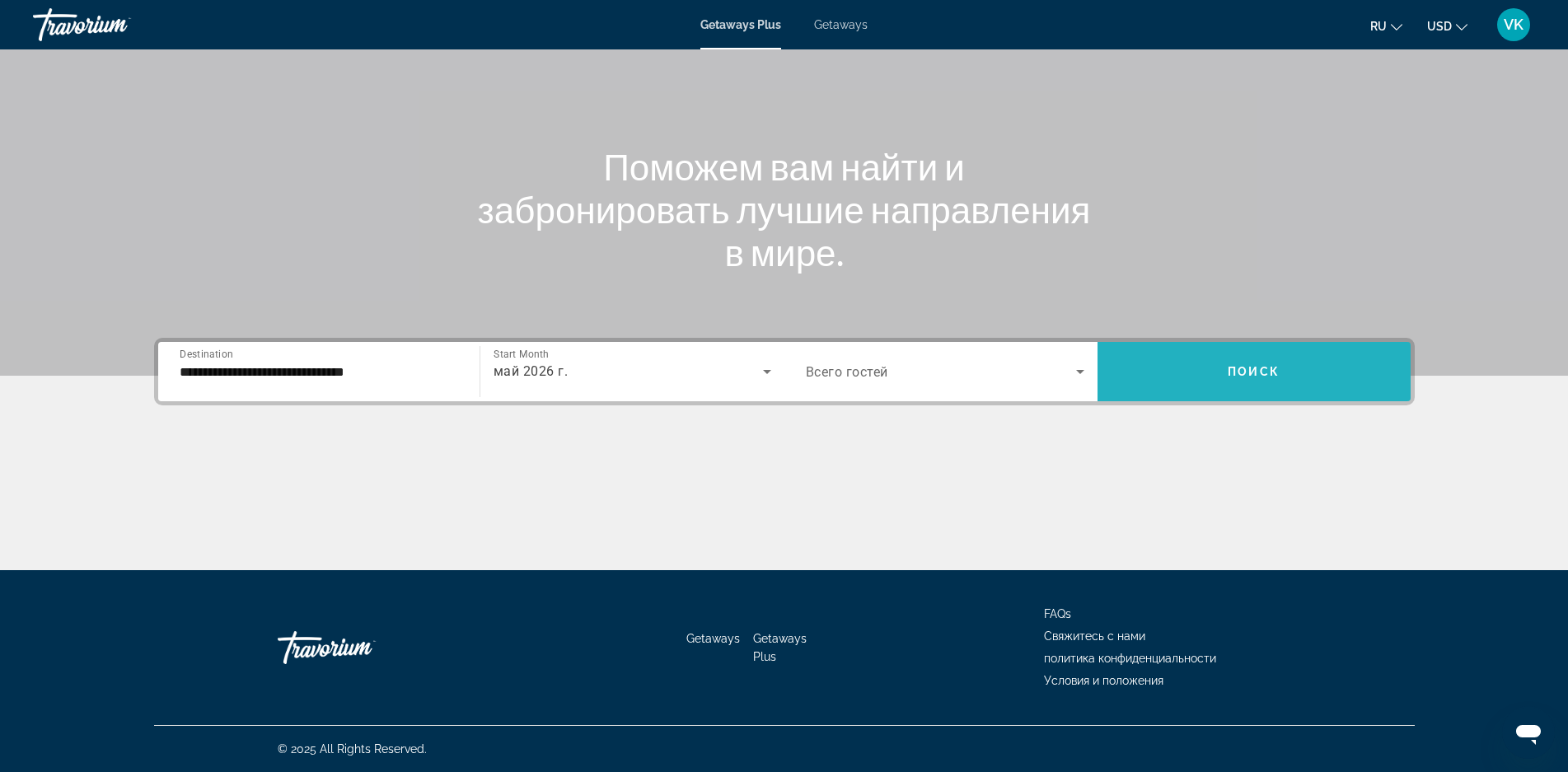
click at [1248, 365] on span "Поиск" at bounding box center [1253, 372] width 52 height 13
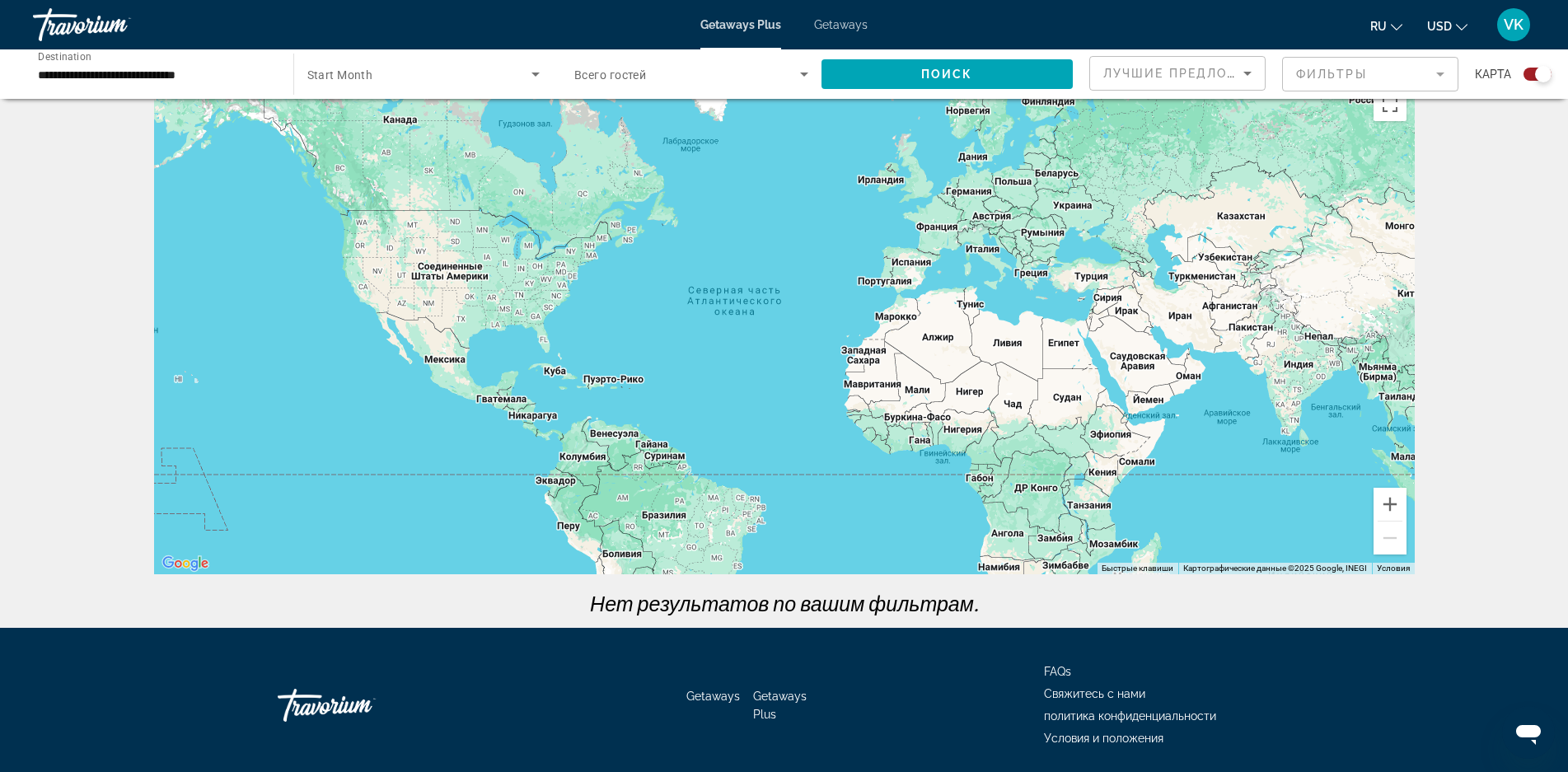
scroll to position [11, 0]
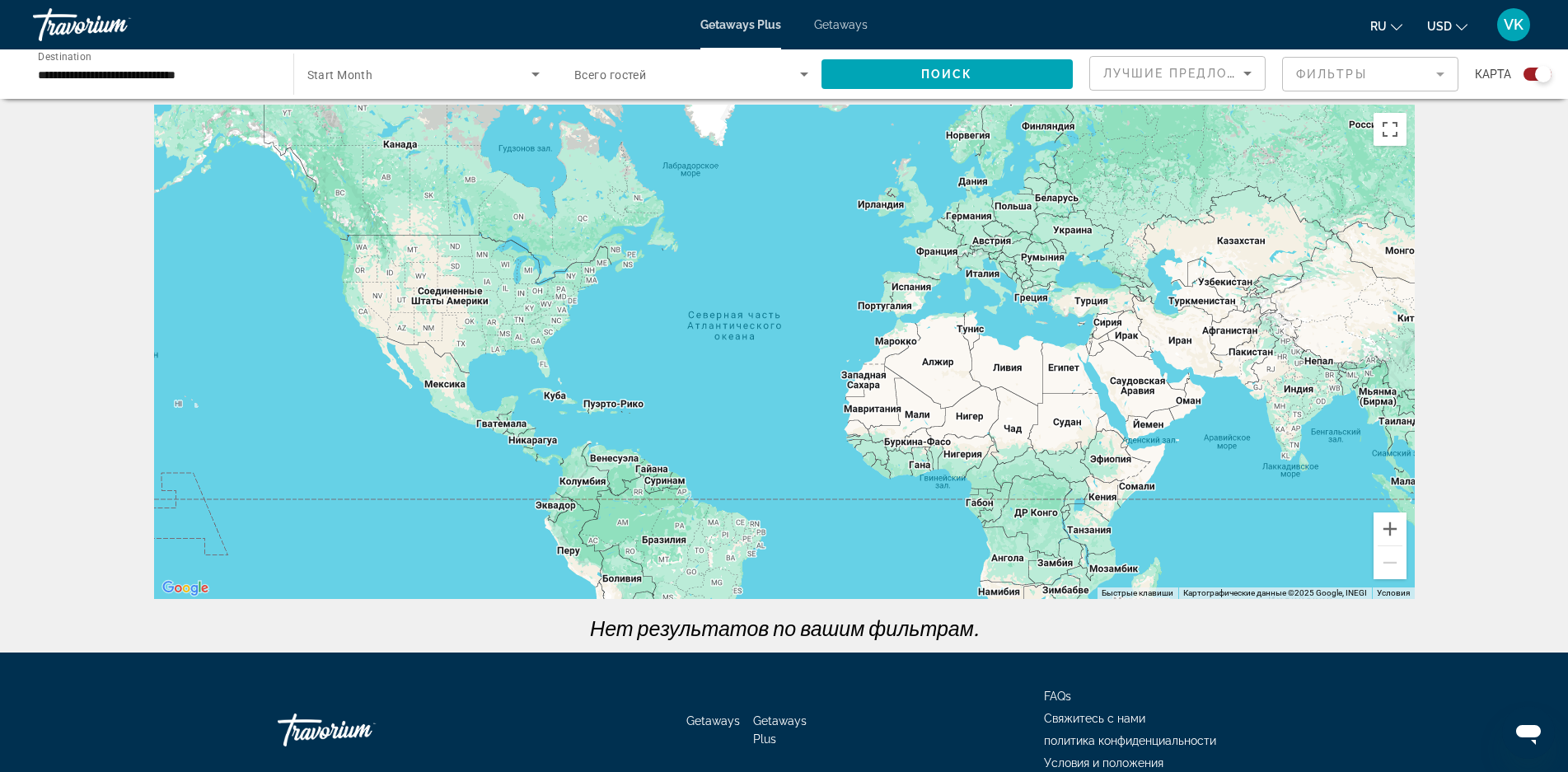
click at [838, 20] on span "Getaways" at bounding box center [841, 24] width 54 height 13
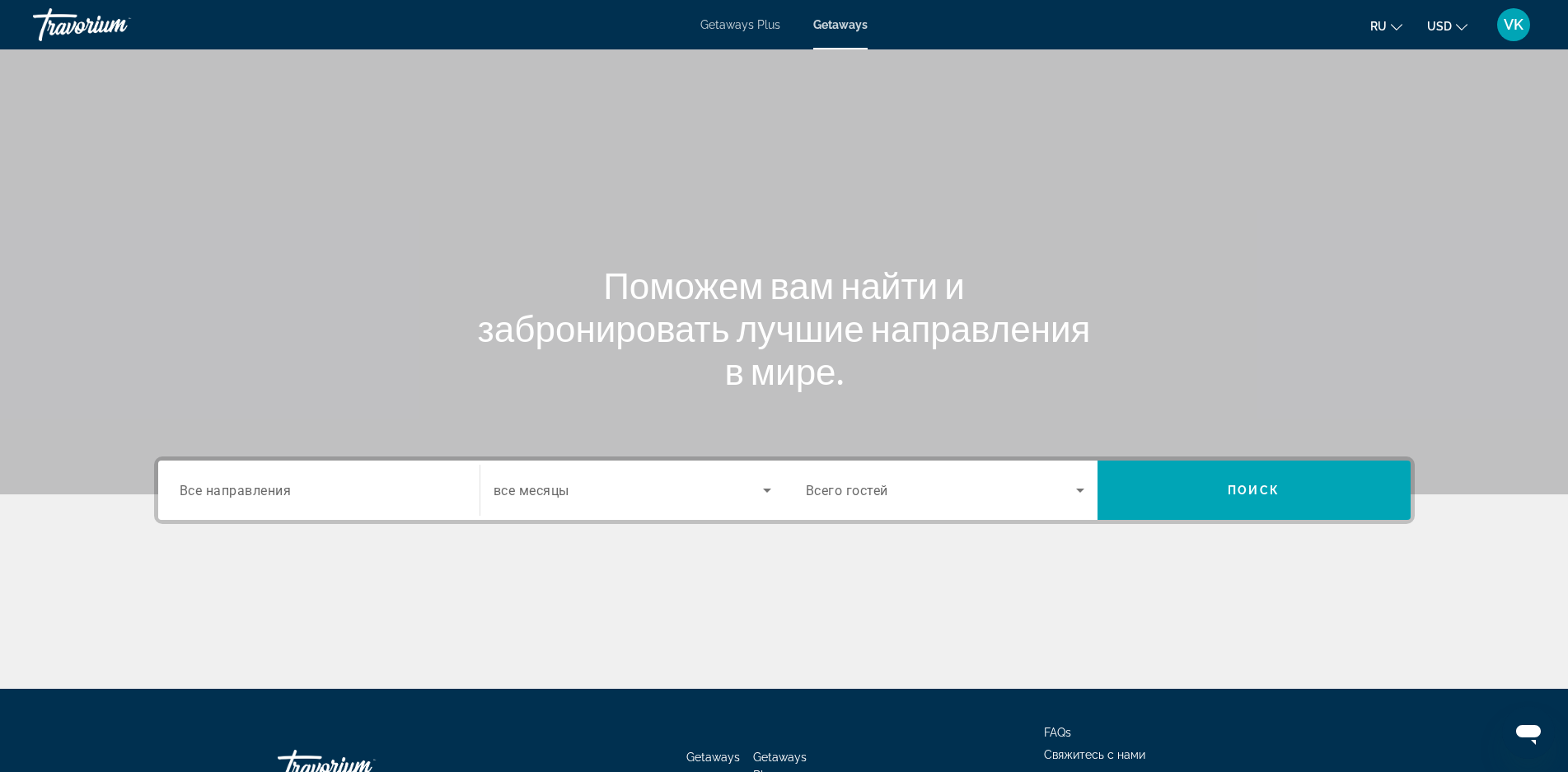
click at [278, 491] on span "Все направления" at bounding box center [236, 490] width 112 height 16
click at [278, 491] on input "Destination Все направления" at bounding box center [318, 491] width 278 height 20
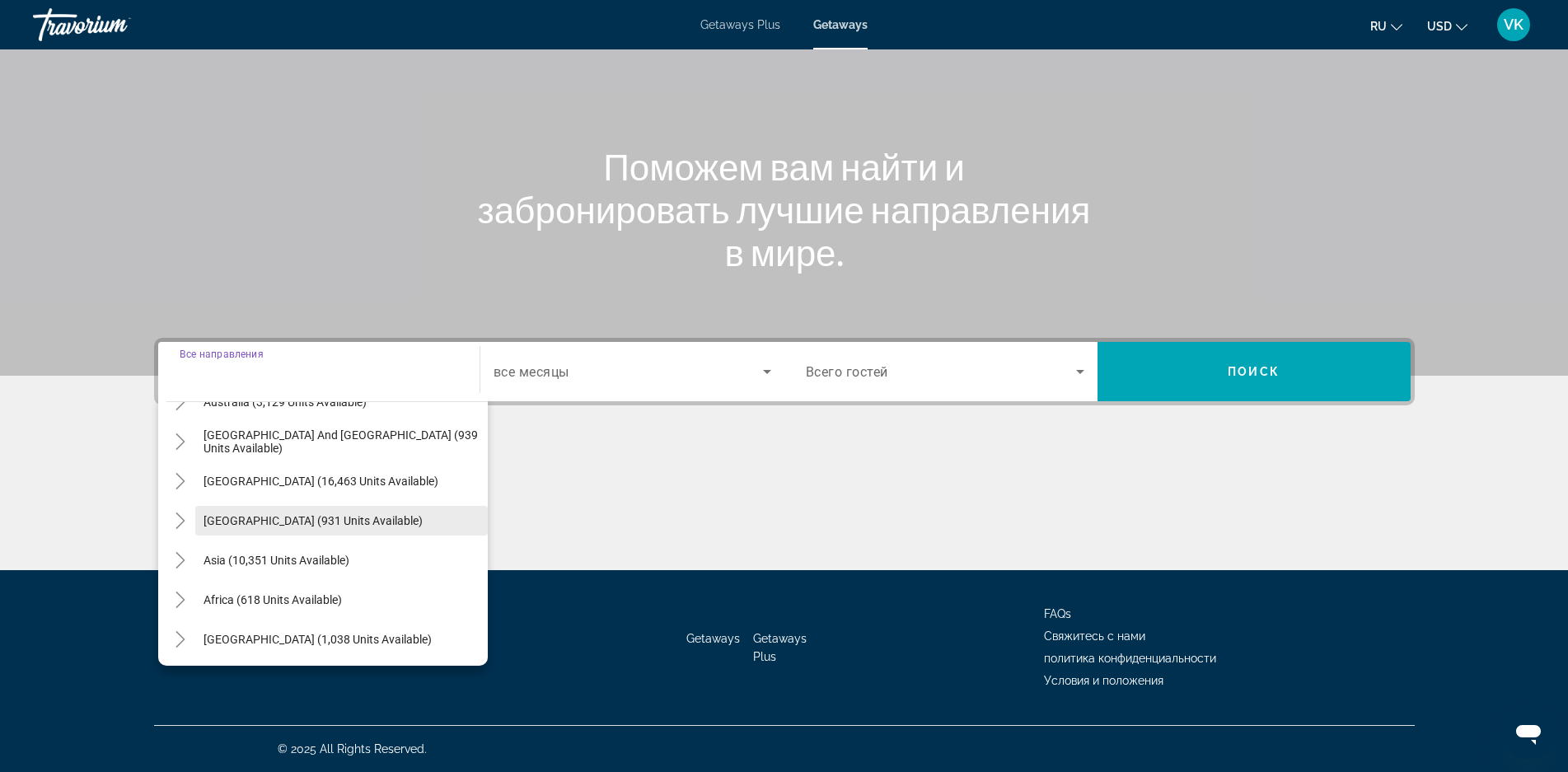
scroll to position [267, 0]
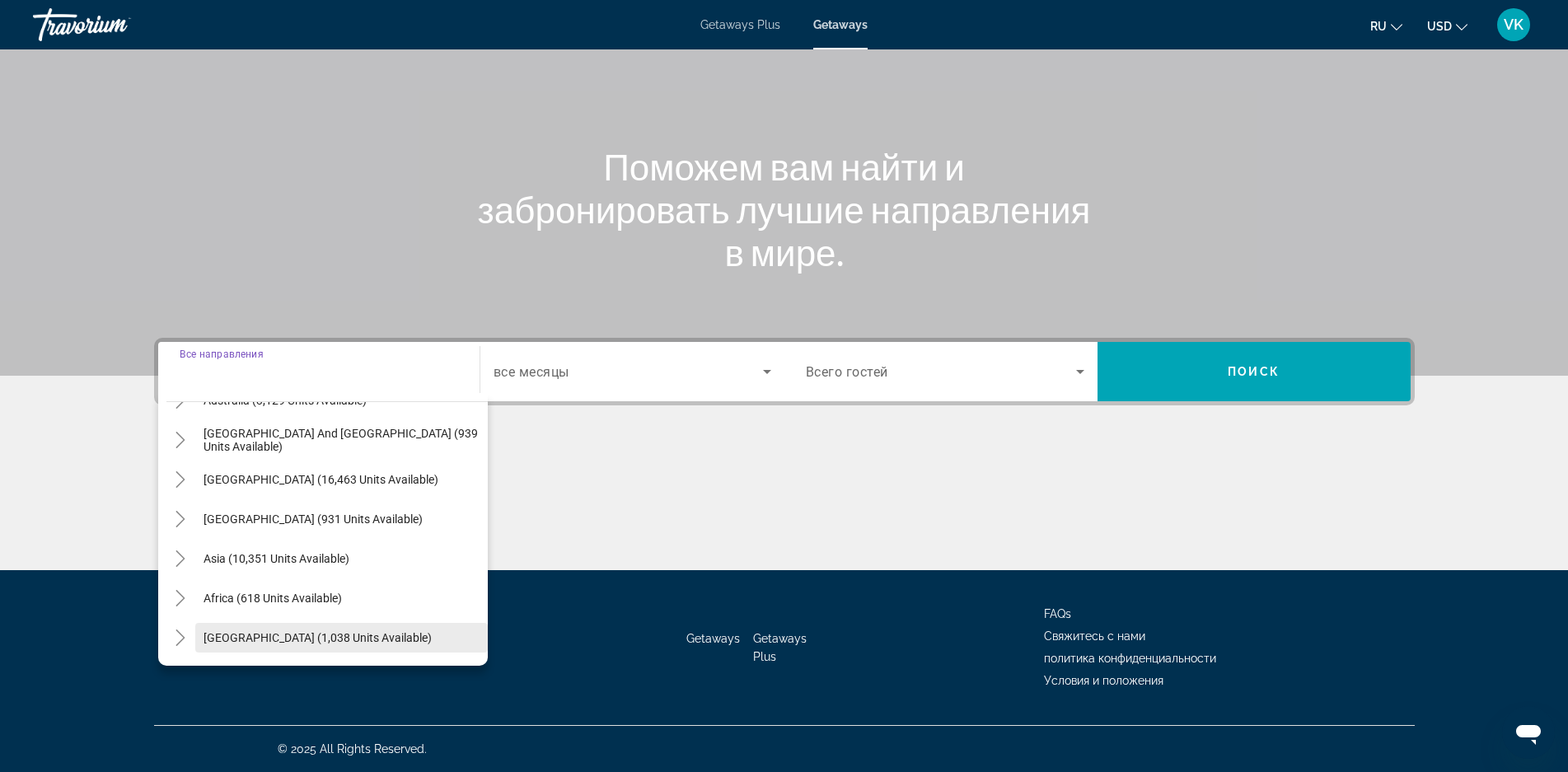
click at [366, 633] on span "[GEOGRAPHIC_DATA] (1,038 units available)" at bounding box center [318, 638] width 228 height 13
type input "**********"
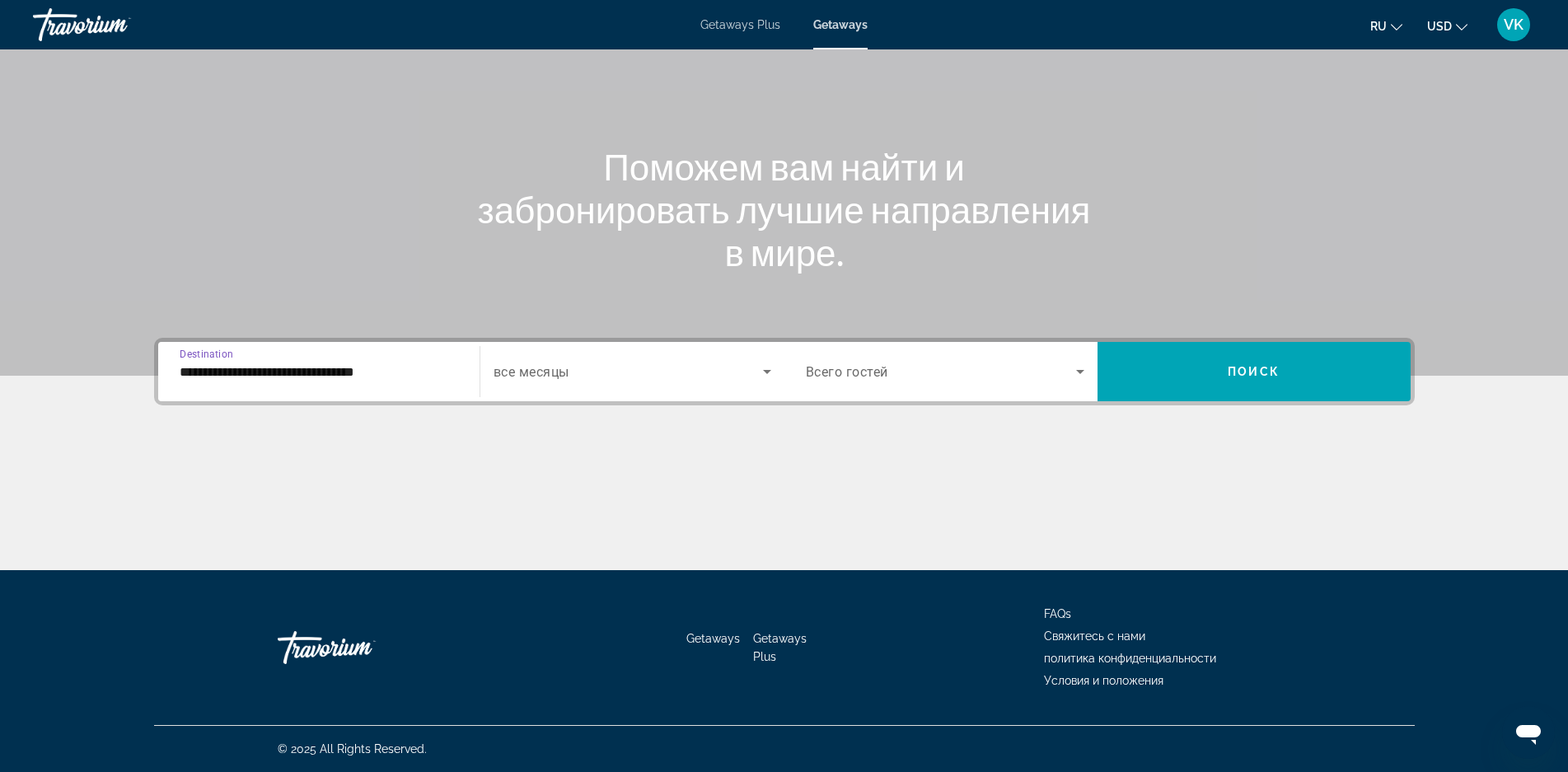
click at [761, 369] on icon "Search widget" at bounding box center [766, 371] width 20 height 20
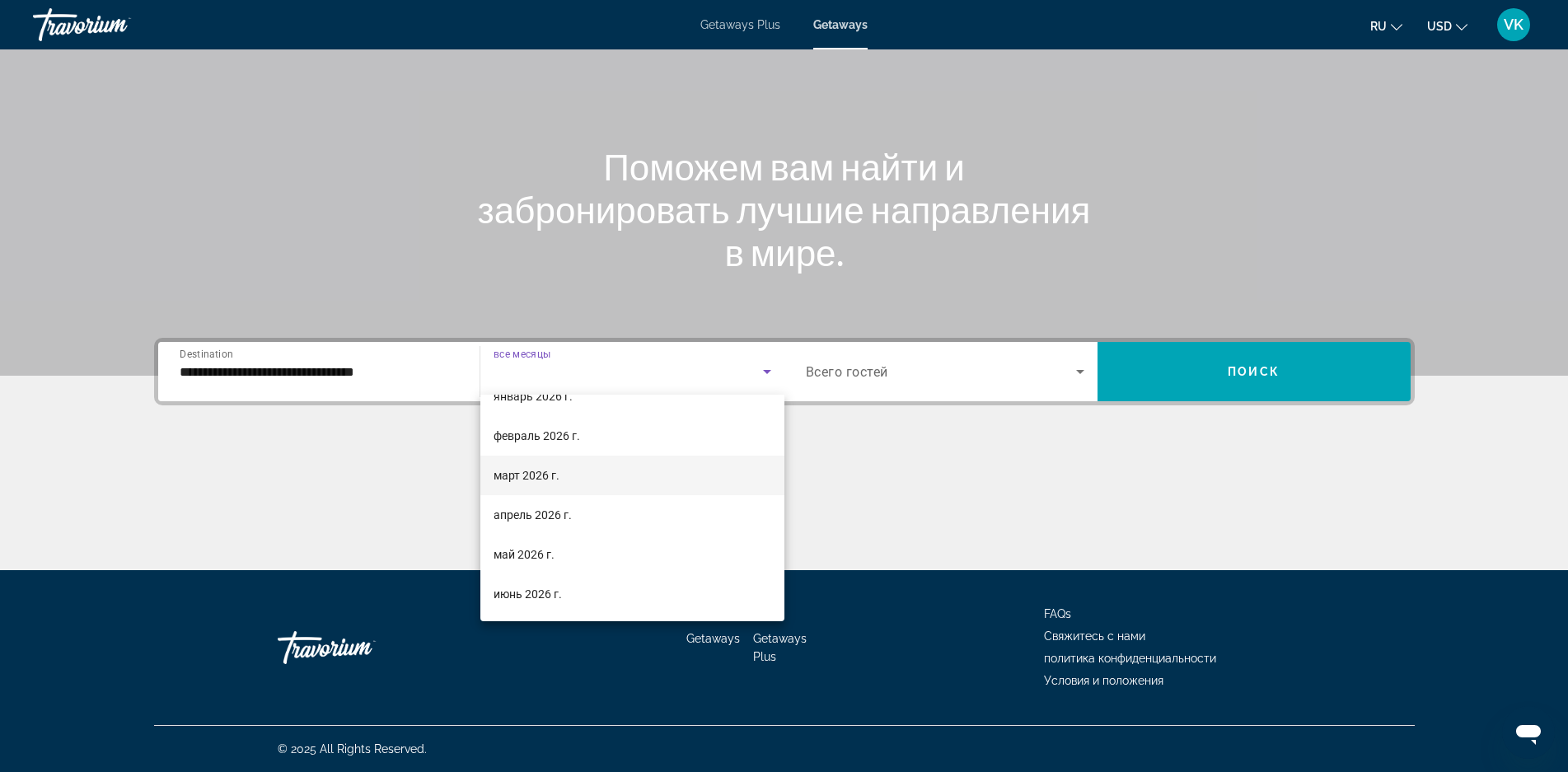
scroll to position [330, 0]
click at [644, 445] on mat-option "май 2026 г." at bounding box center [632, 447] width 304 height 39
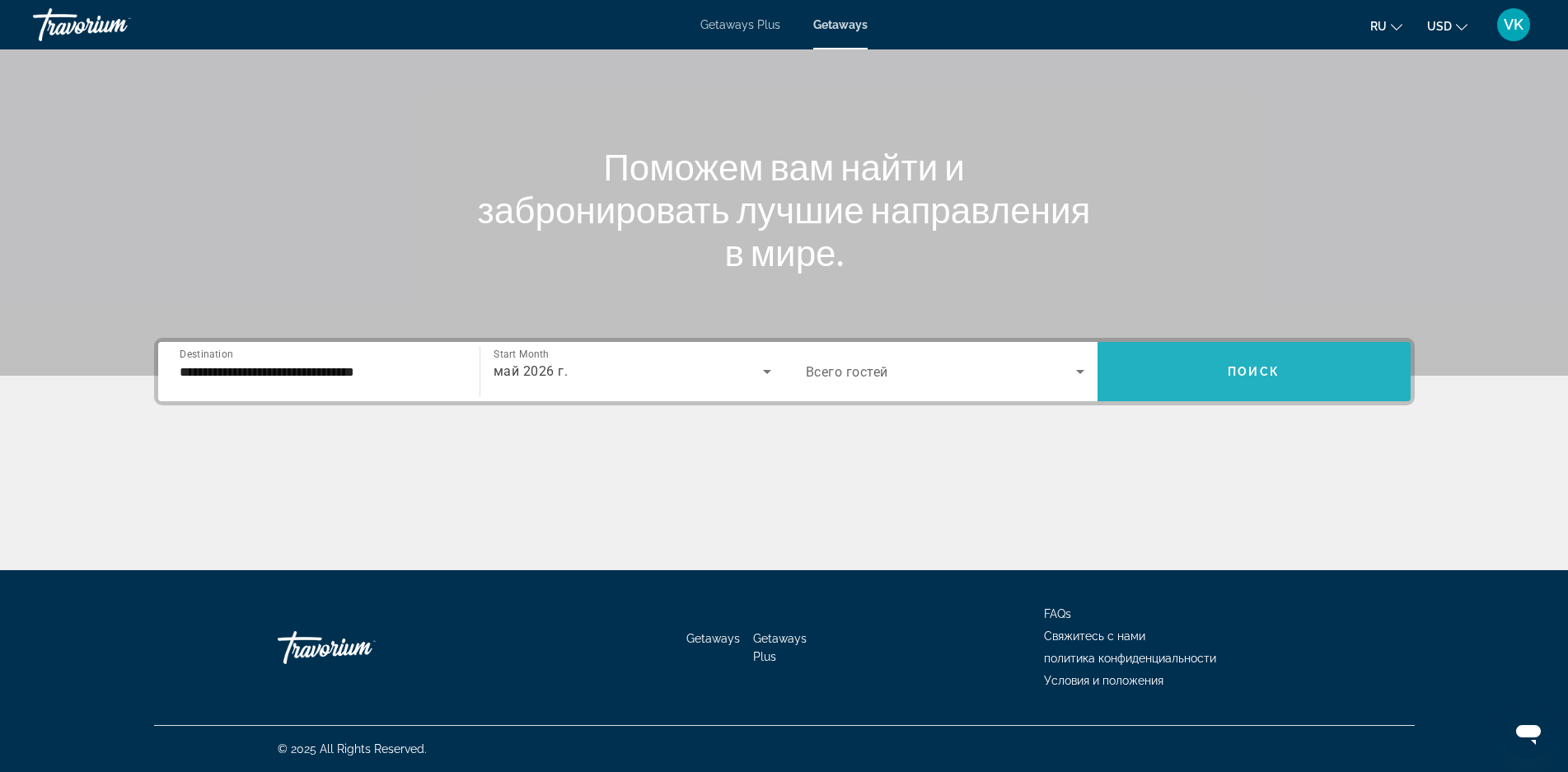
click at [1294, 360] on span "Search widget" at bounding box center [1254, 372] width 313 height 39
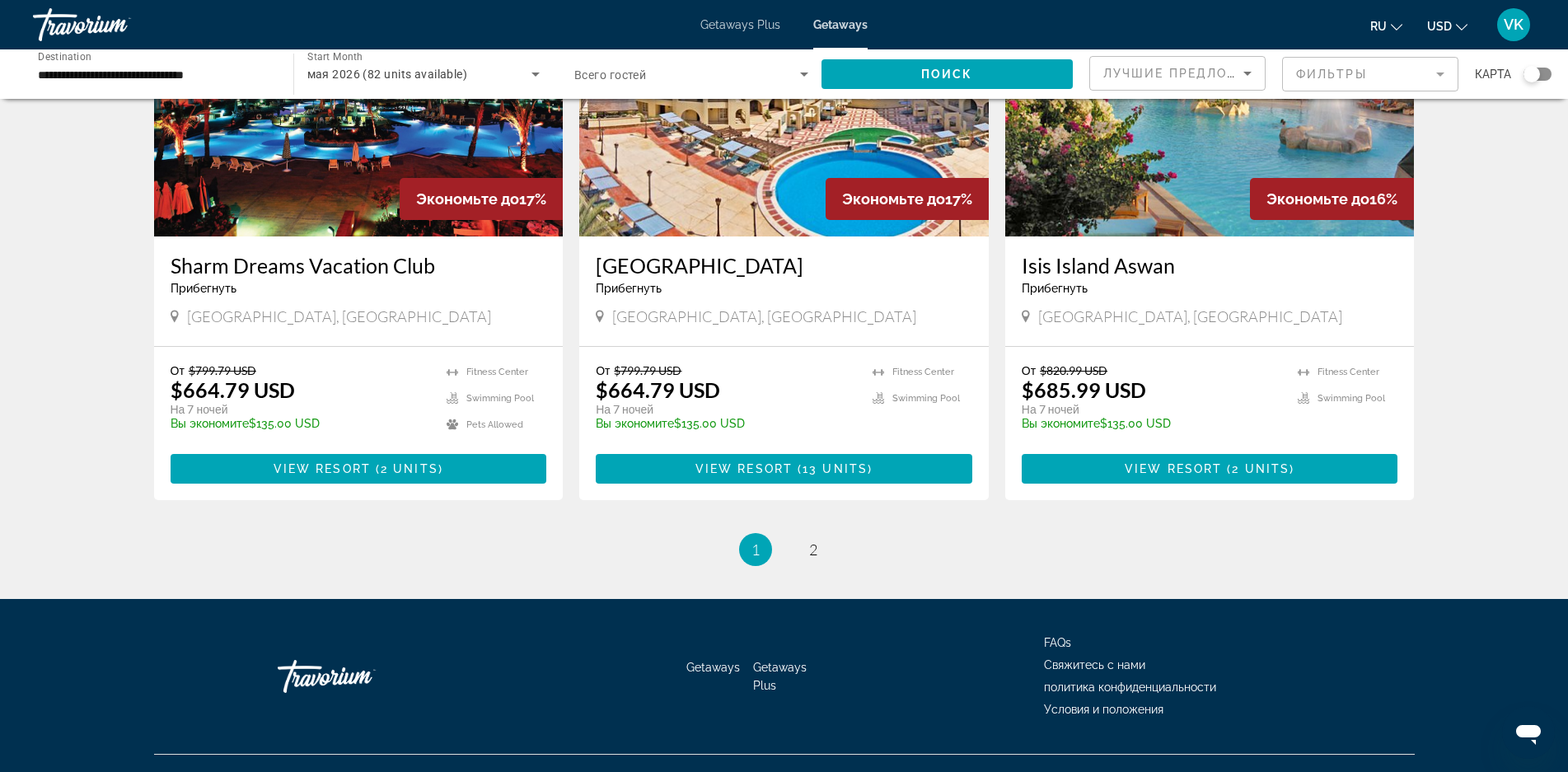
scroll to position [1893, 0]
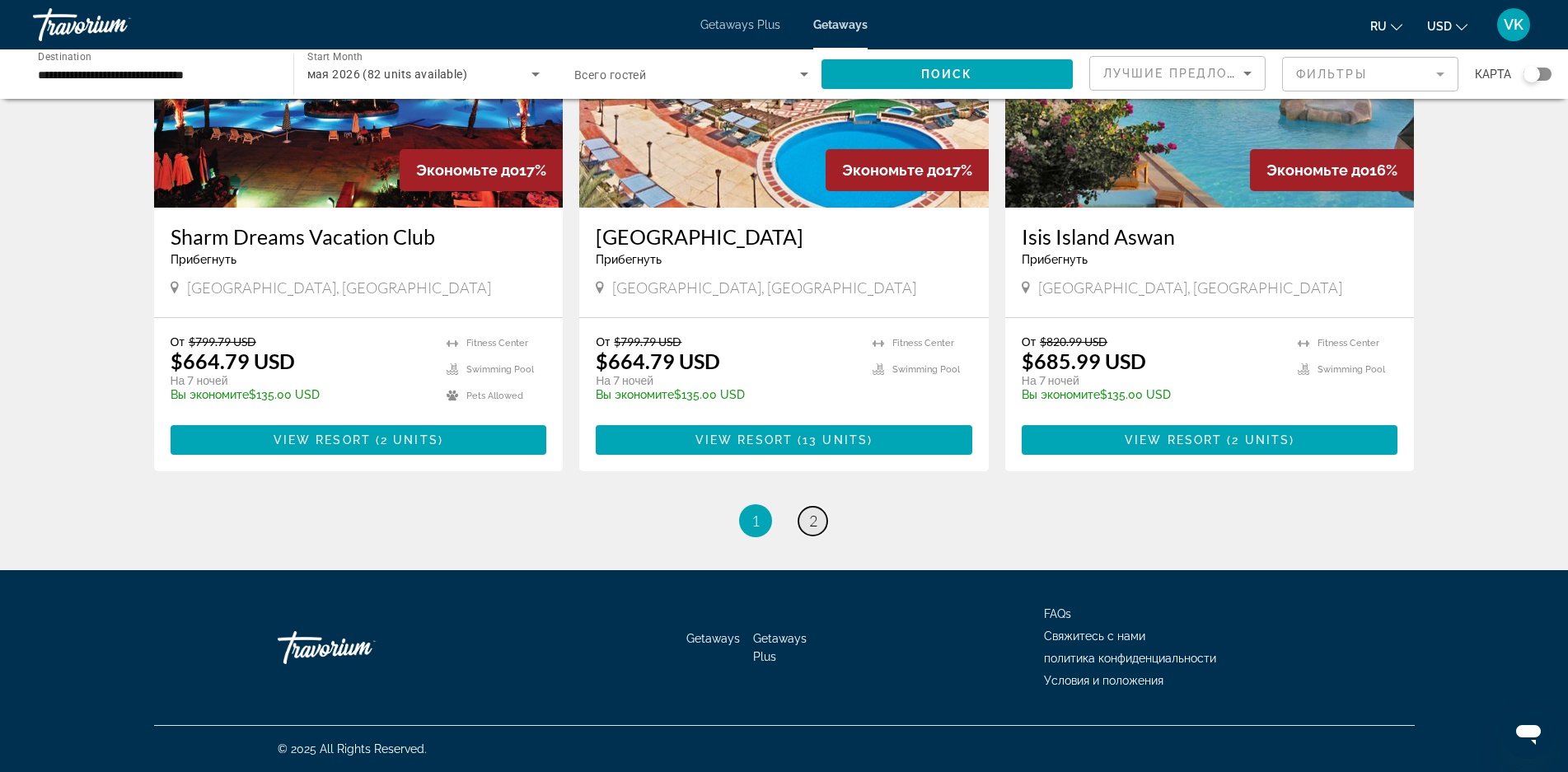
click at [803, 516] on link "page 2" at bounding box center [812, 521] width 29 height 29
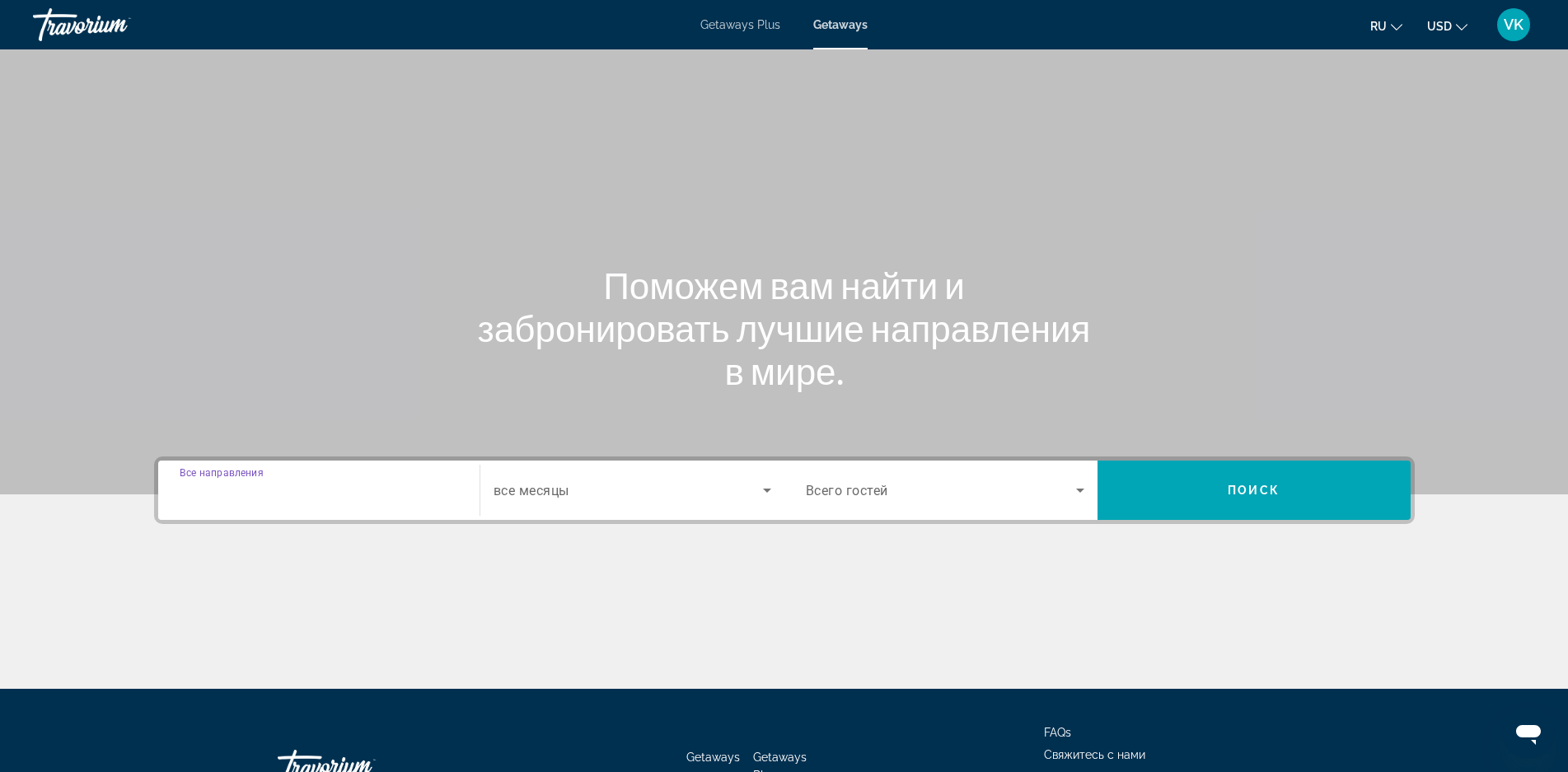
click at [412, 487] on input "Destination Все направления" at bounding box center [318, 491] width 278 height 20
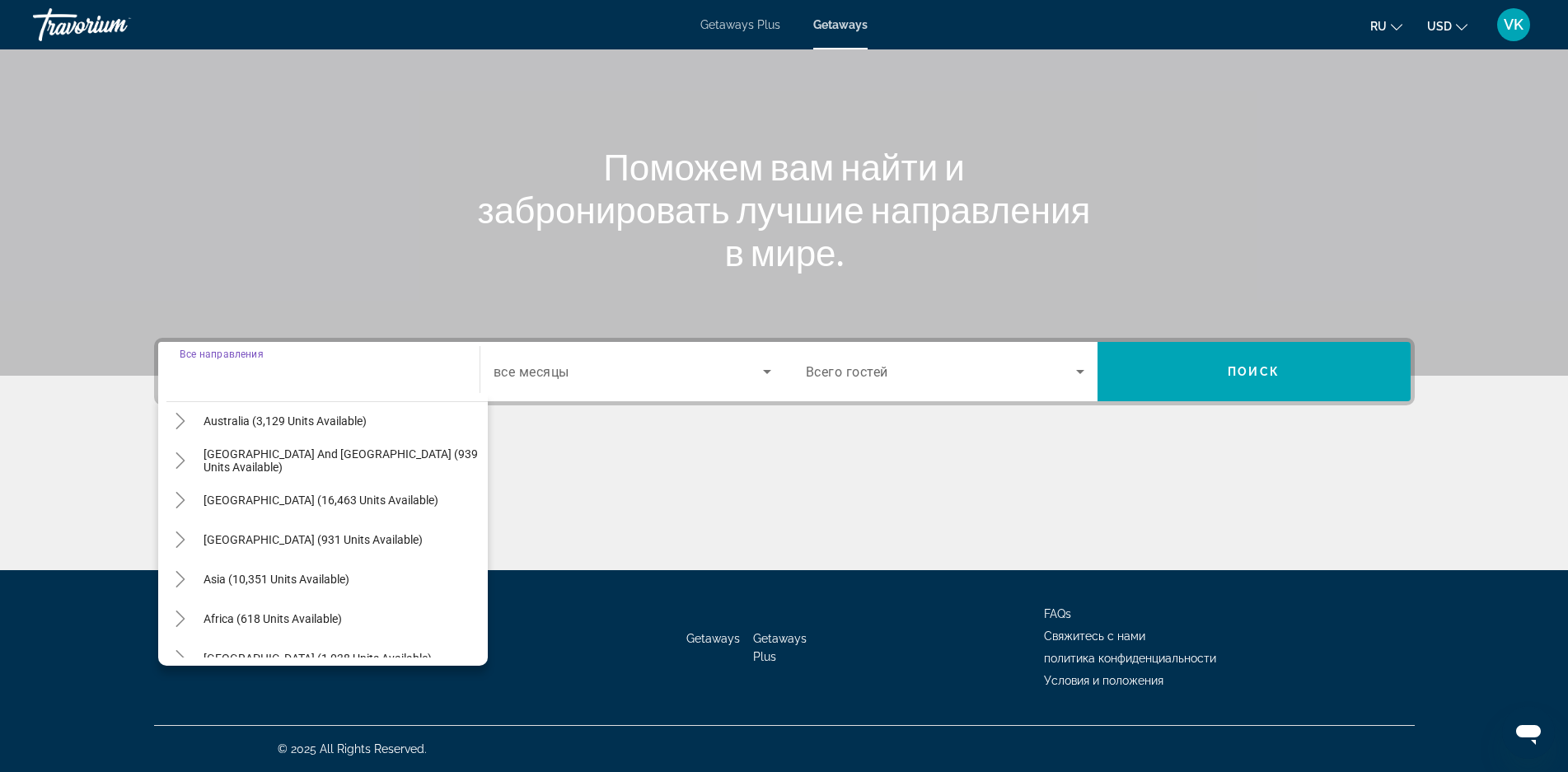
scroll to position [267, 0]
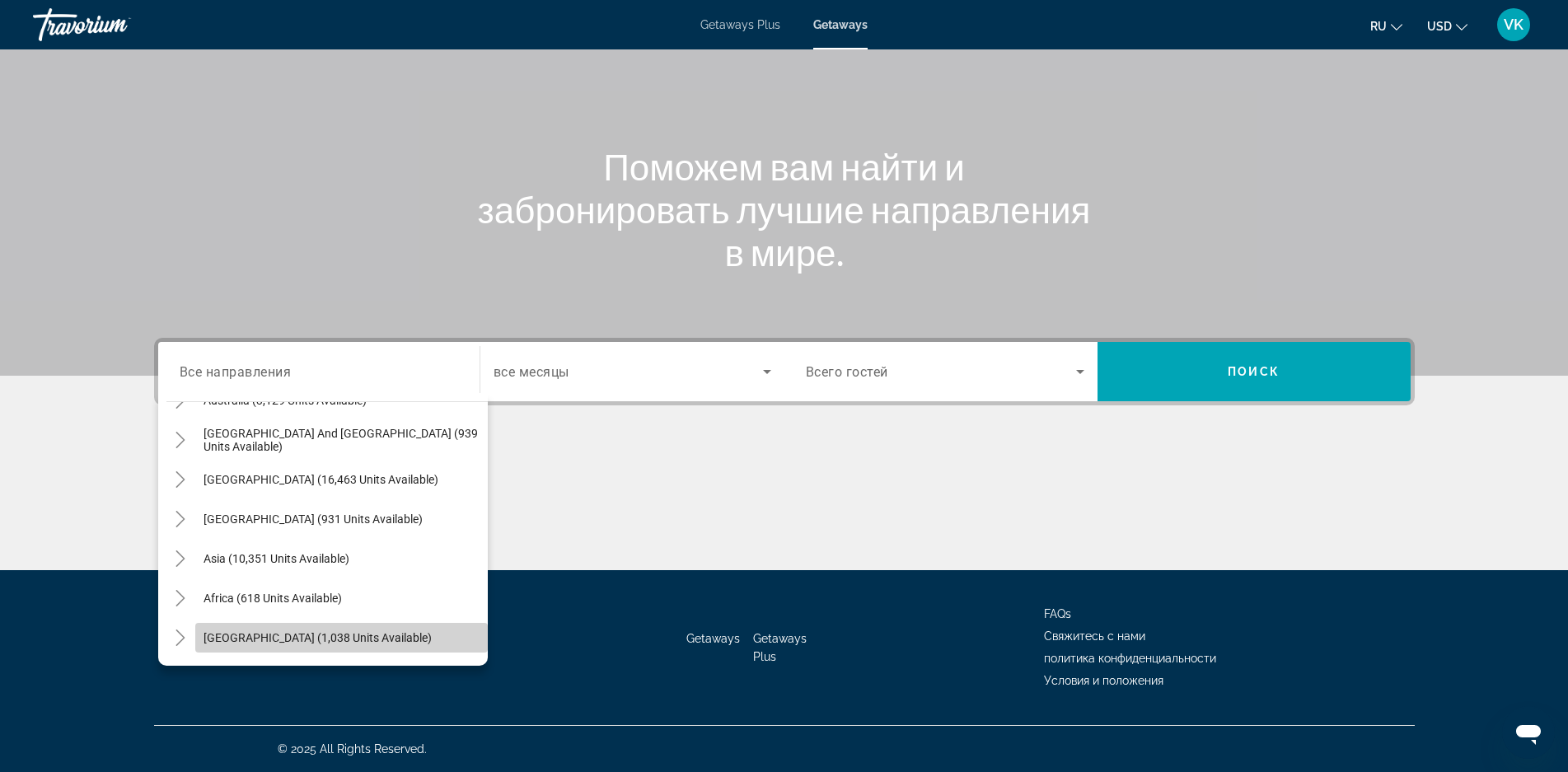
click at [357, 637] on span "[GEOGRAPHIC_DATA] (1,038 units available)" at bounding box center [318, 638] width 228 height 13
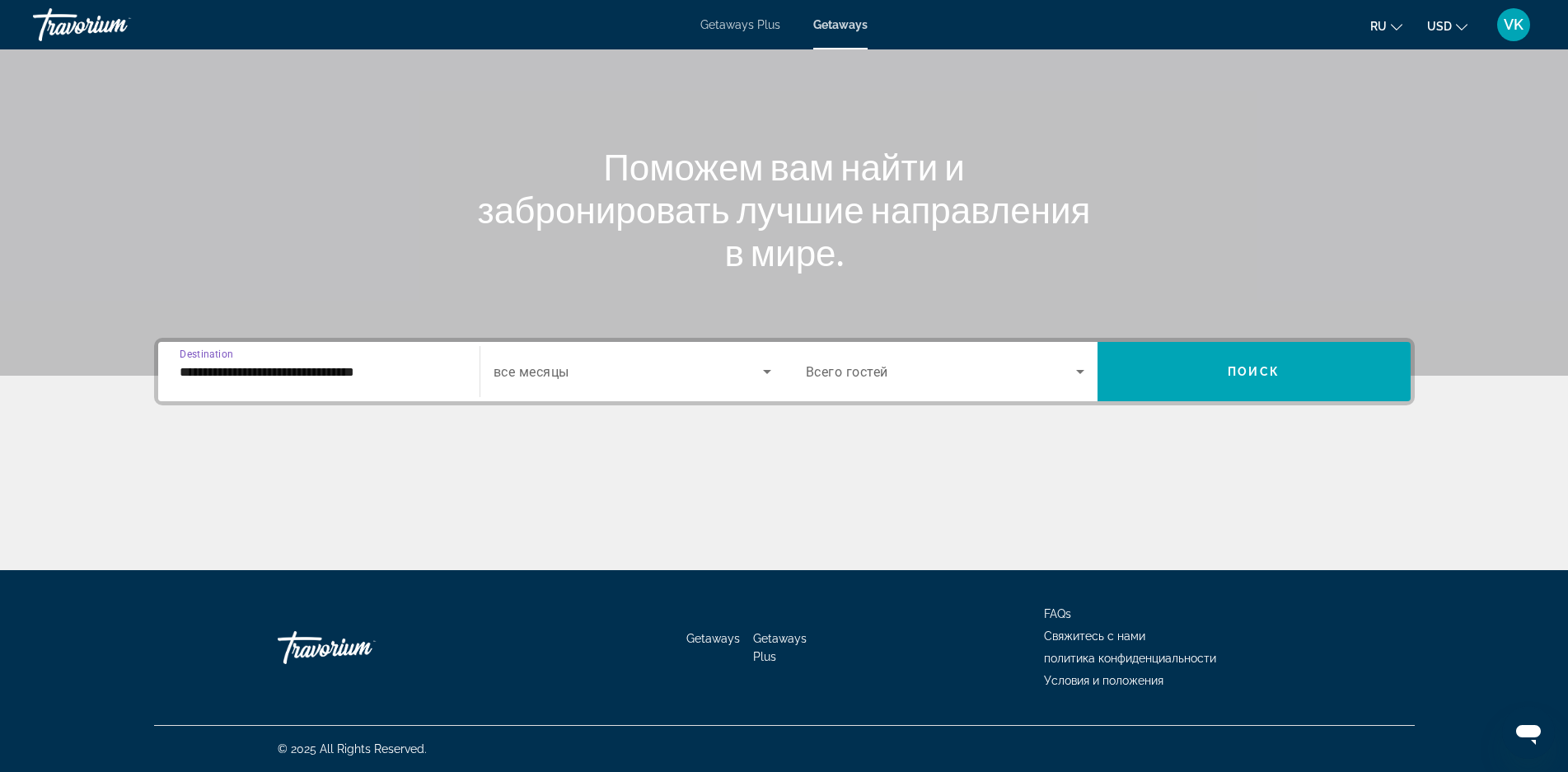
click at [359, 376] on input "**********" at bounding box center [318, 372] width 278 height 20
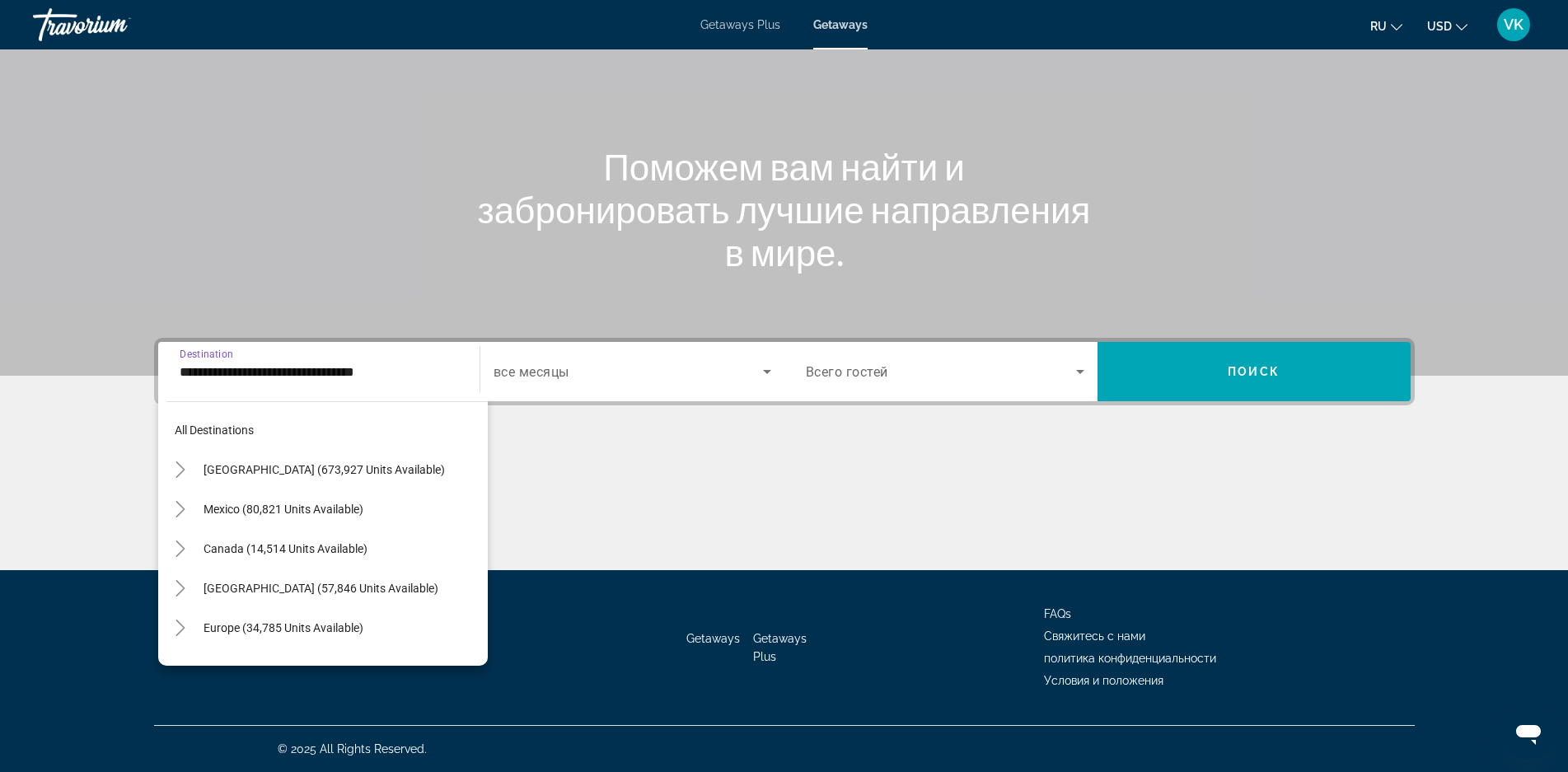
scroll to position [375, 0]
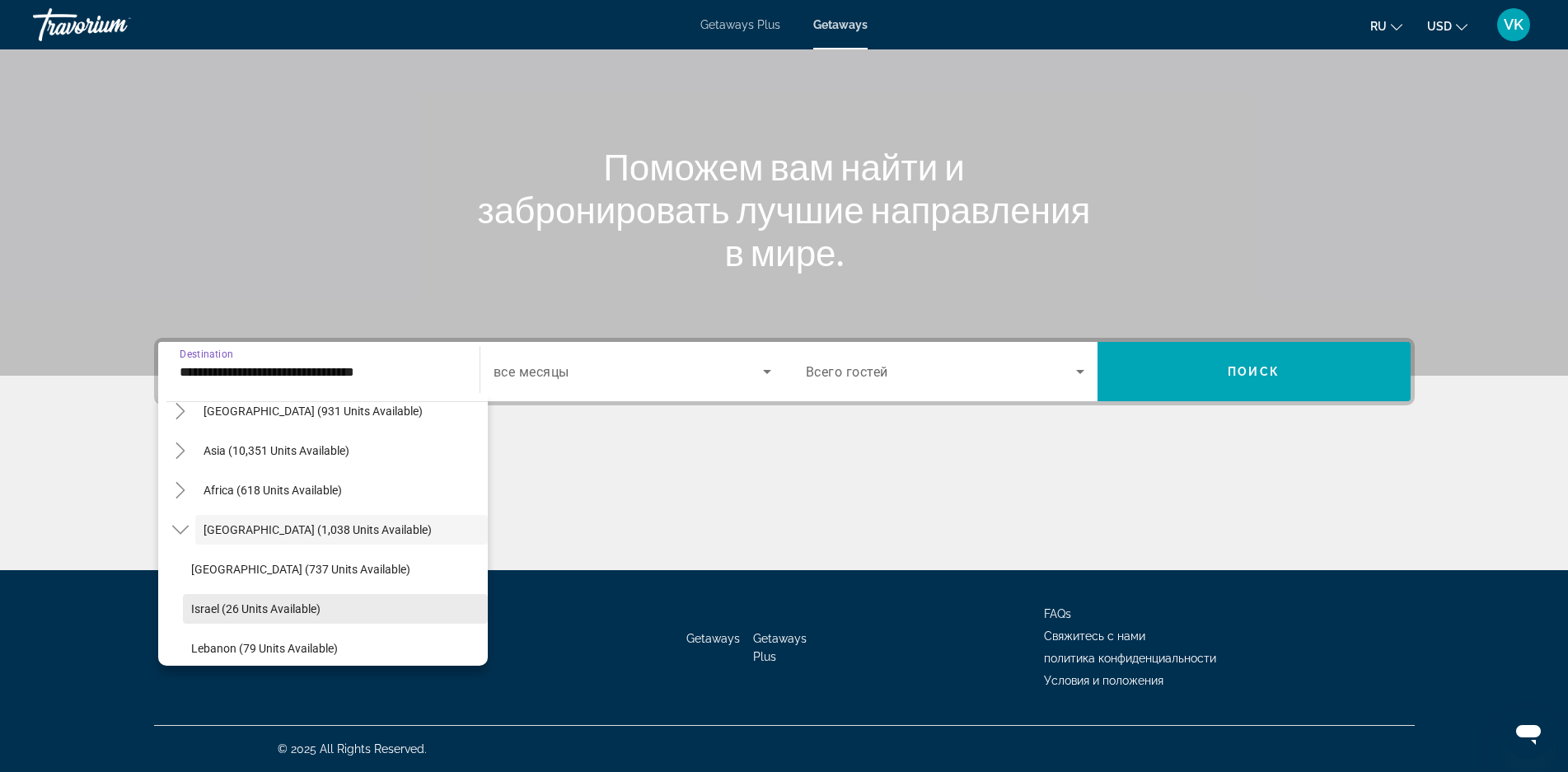
click at [274, 612] on span "Israel (26 units available)" at bounding box center [255, 609] width 129 height 13
type input "**********"
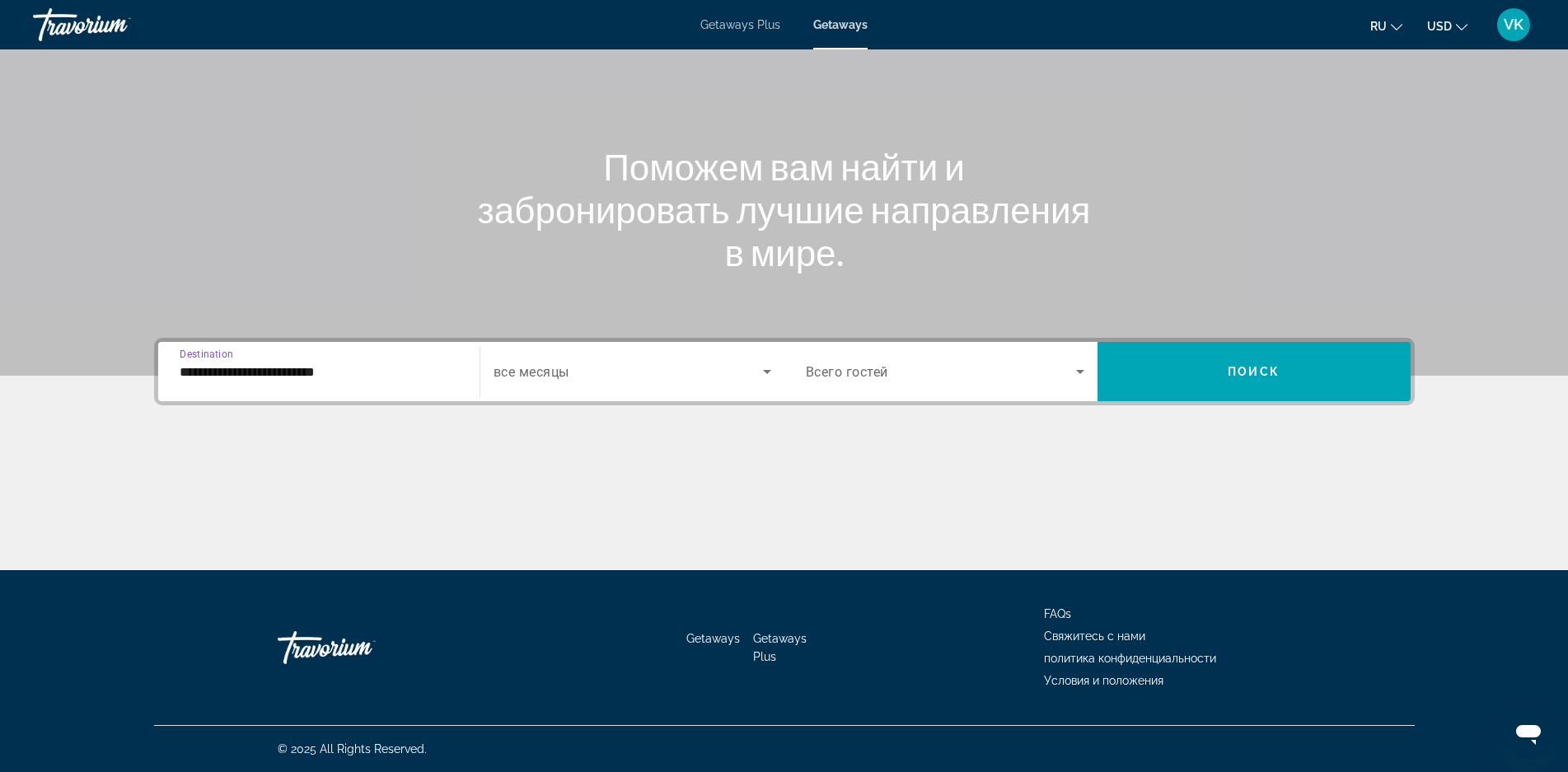
click at [763, 372] on icon "Search widget" at bounding box center [766, 371] width 20 height 20
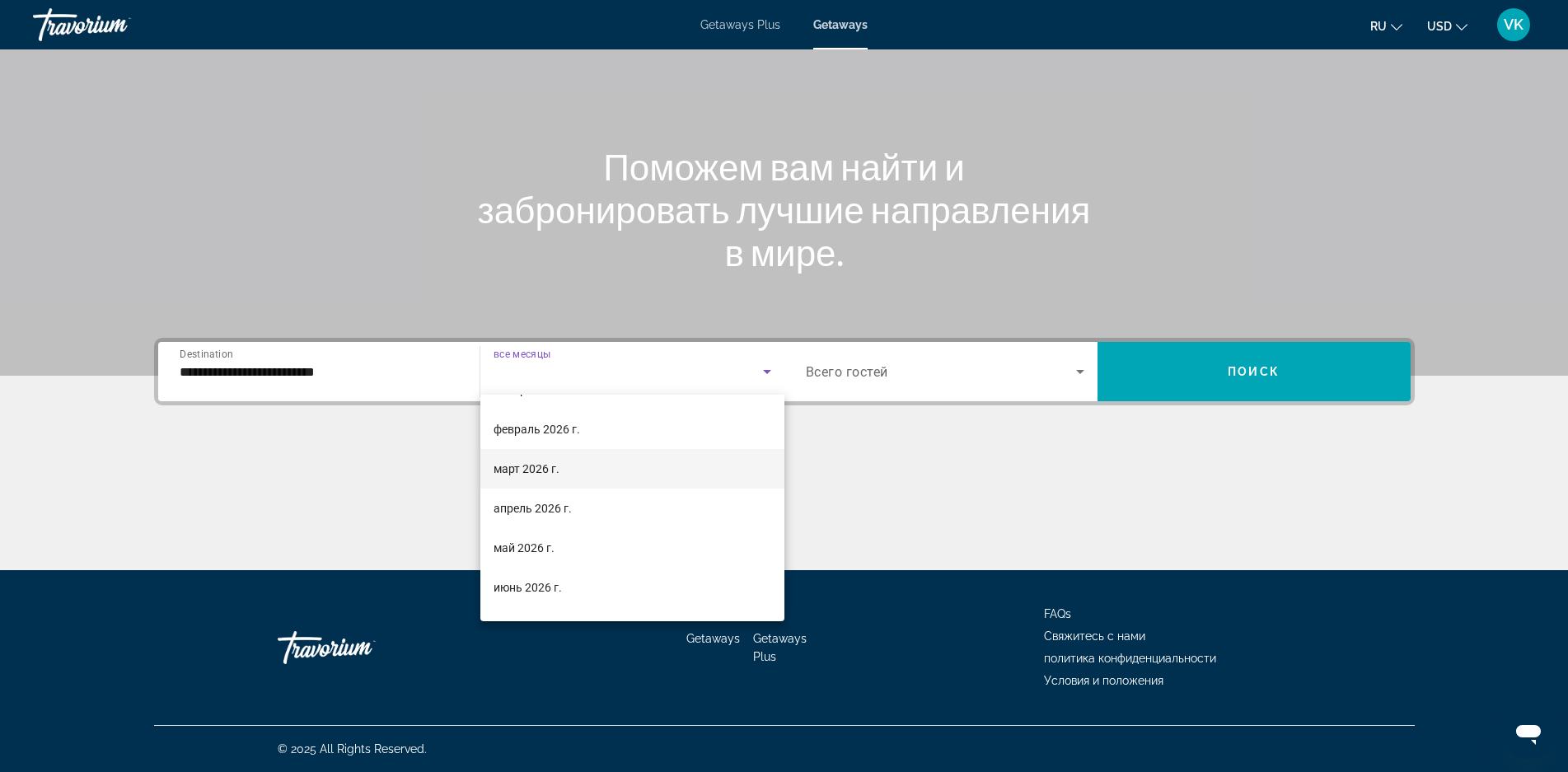
scroll to position [330, 0]
click at [598, 444] on mat-option "май 2026 г." at bounding box center [632, 447] width 304 height 39
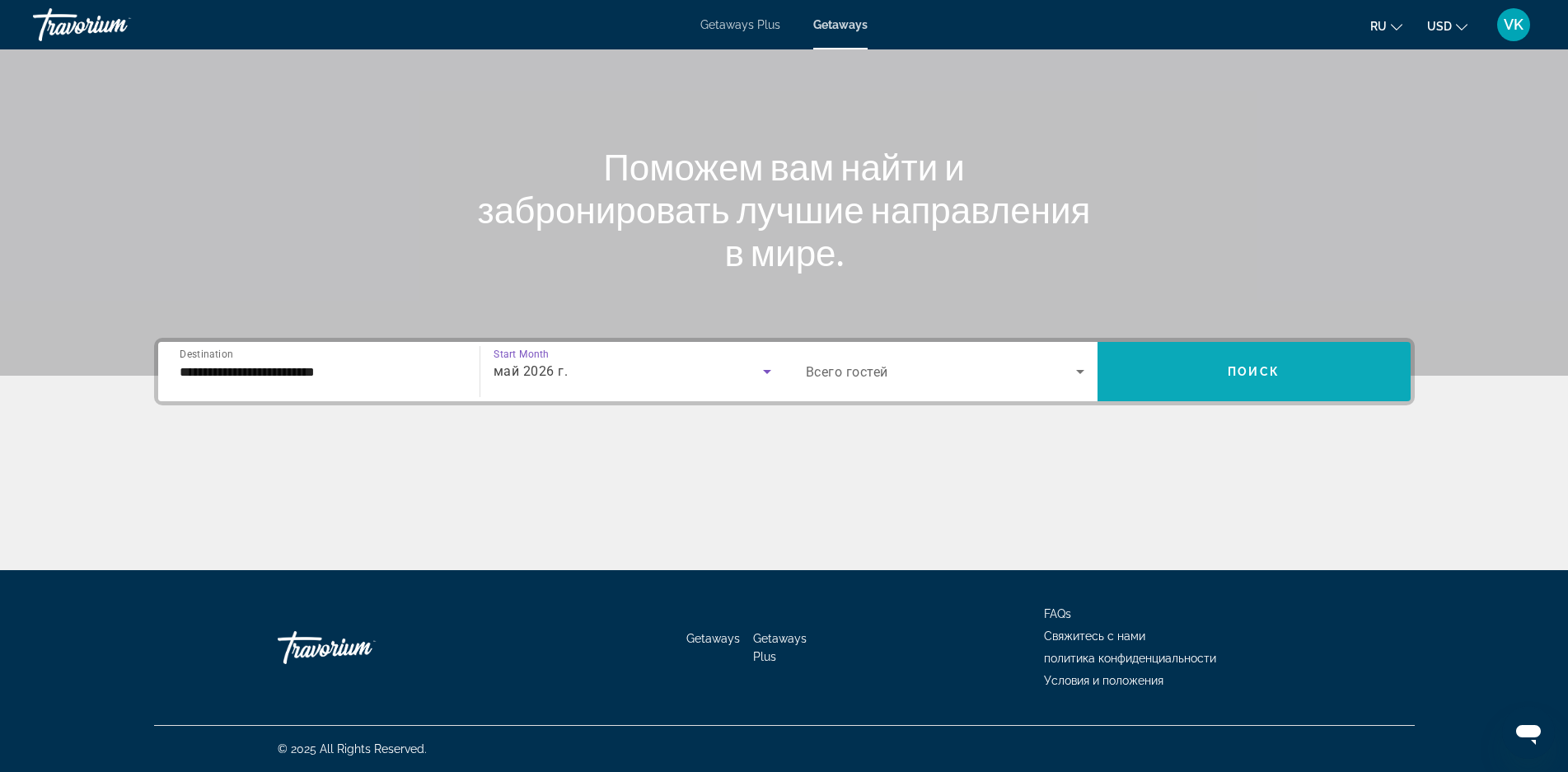
click at [1320, 367] on span "Search widget" at bounding box center [1254, 372] width 313 height 39
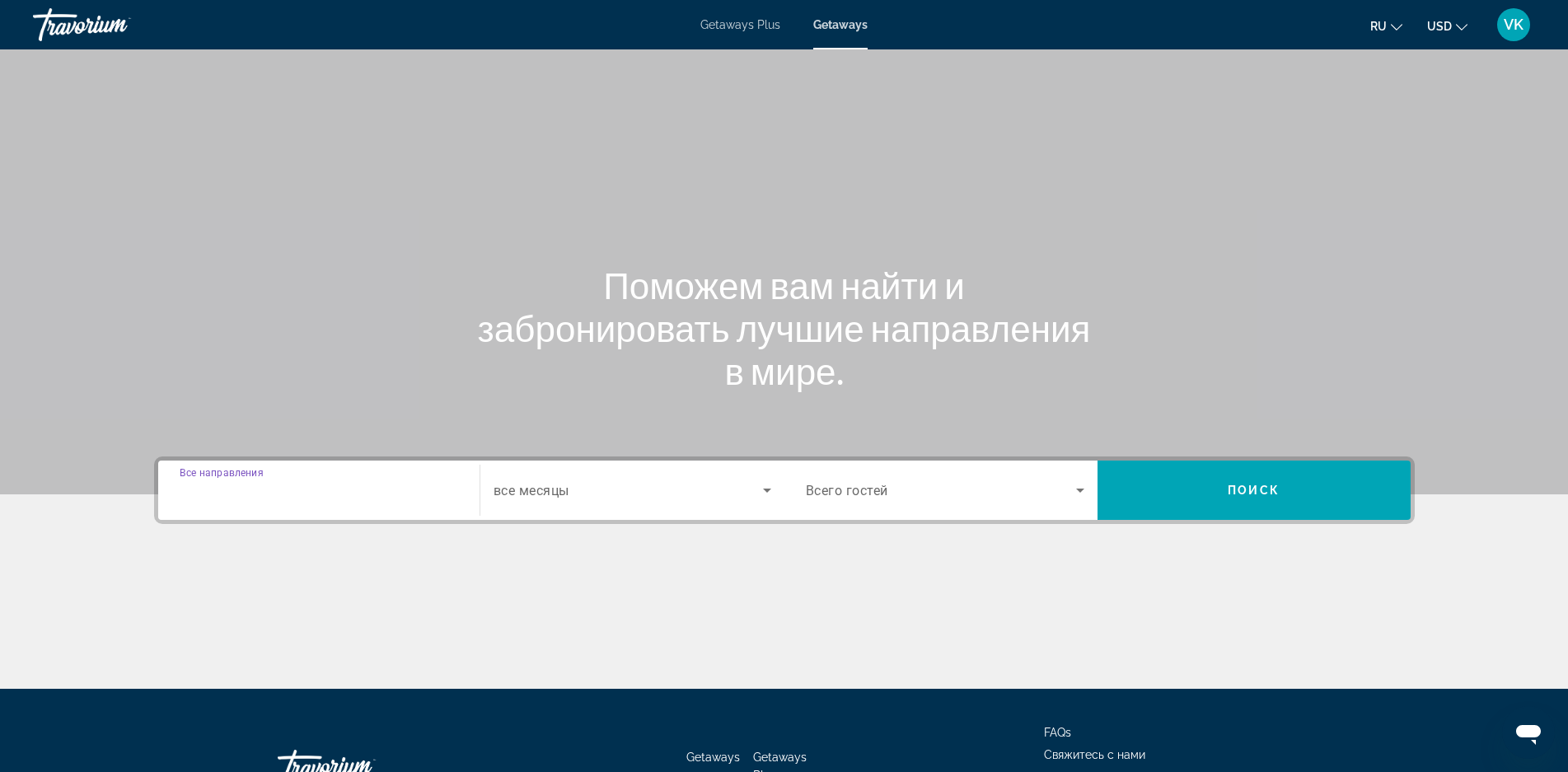
click at [345, 492] on input "Destination Все направления" at bounding box center [318, 491] width 278 height 20
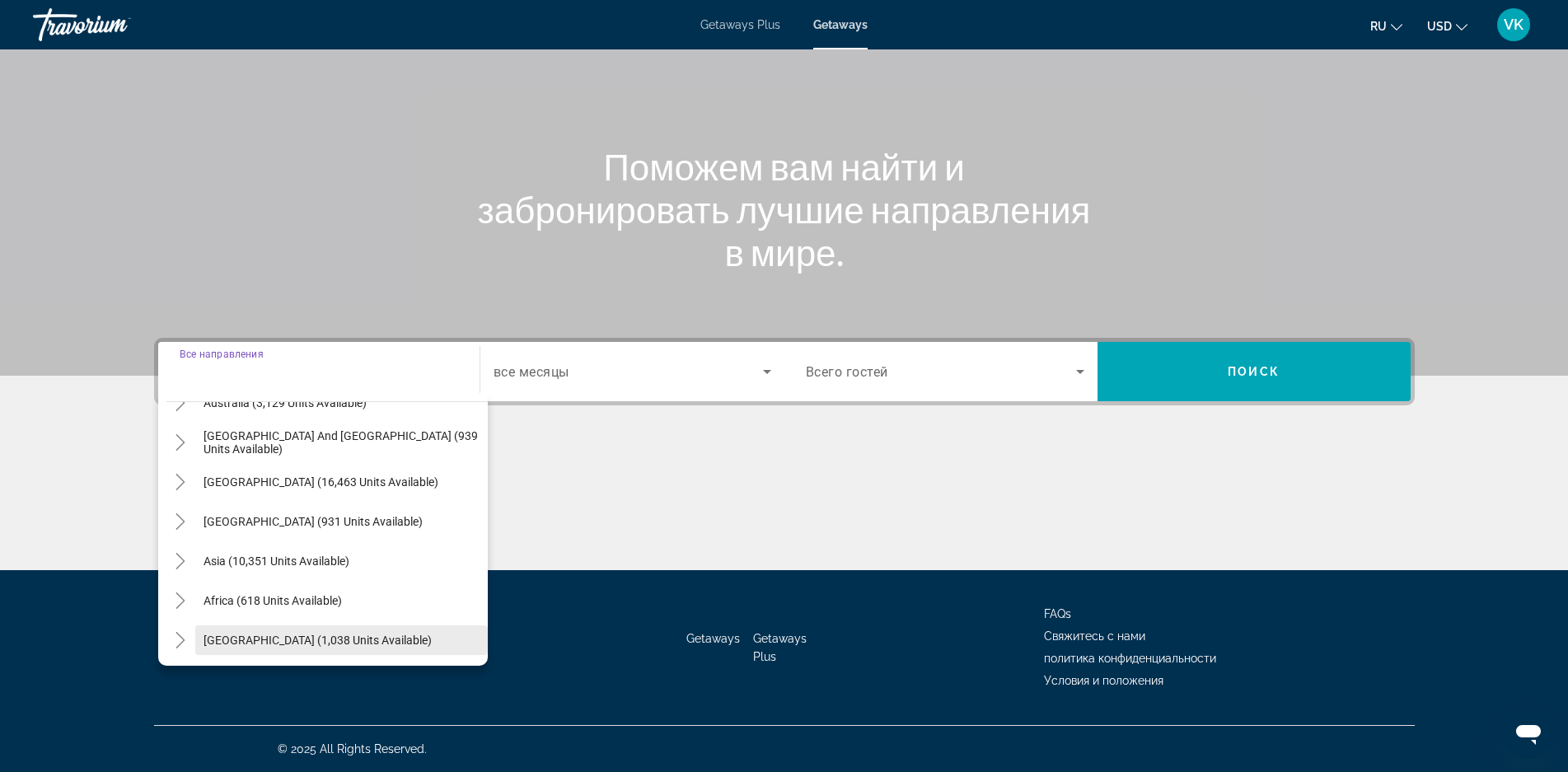
scroll to position [267, 0]
click at [376, 634] on span "[GEOGRAPHIC_DATA] (1,038 units available)" at bounding box center [318, 638] width 228 height 13
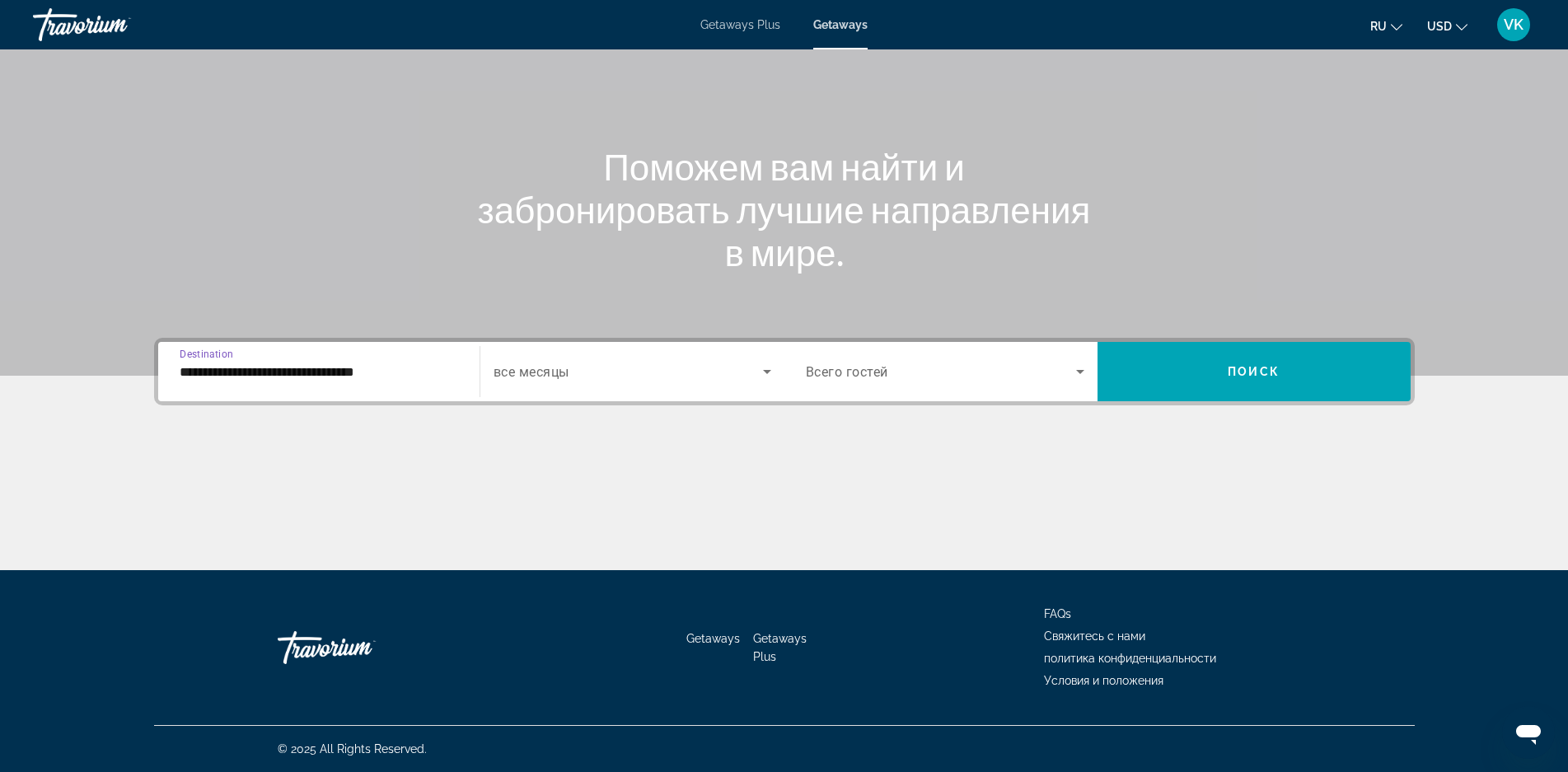
click at [385, 360] on div "**********" at bounding box center [318, 372] width 278 height 47
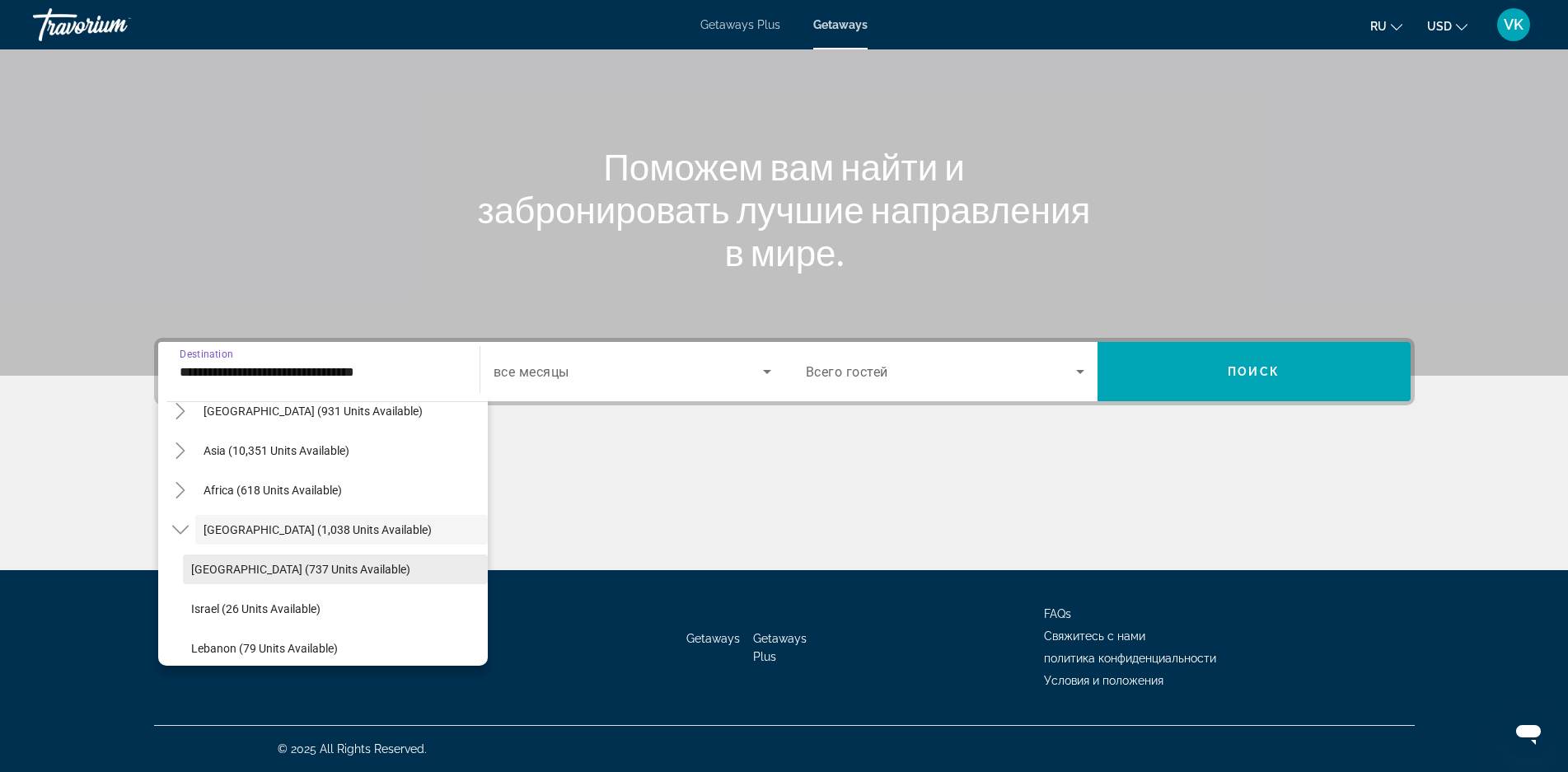
scroll to position [426, 0]
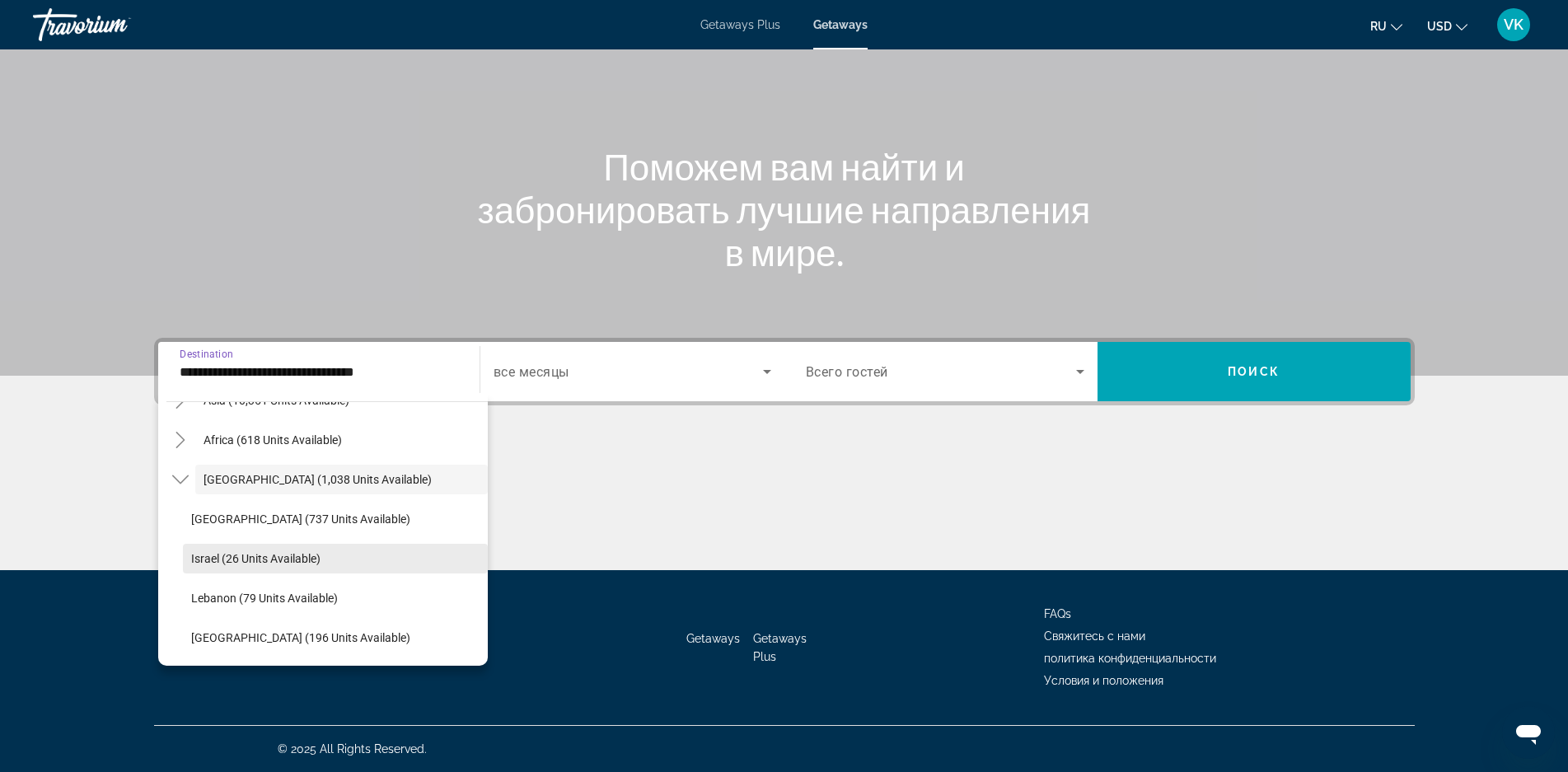
click at [299, 558] on span "Israel (26 units available)" at bounding box center [255, 559] width 129 height 13
type input "**********"
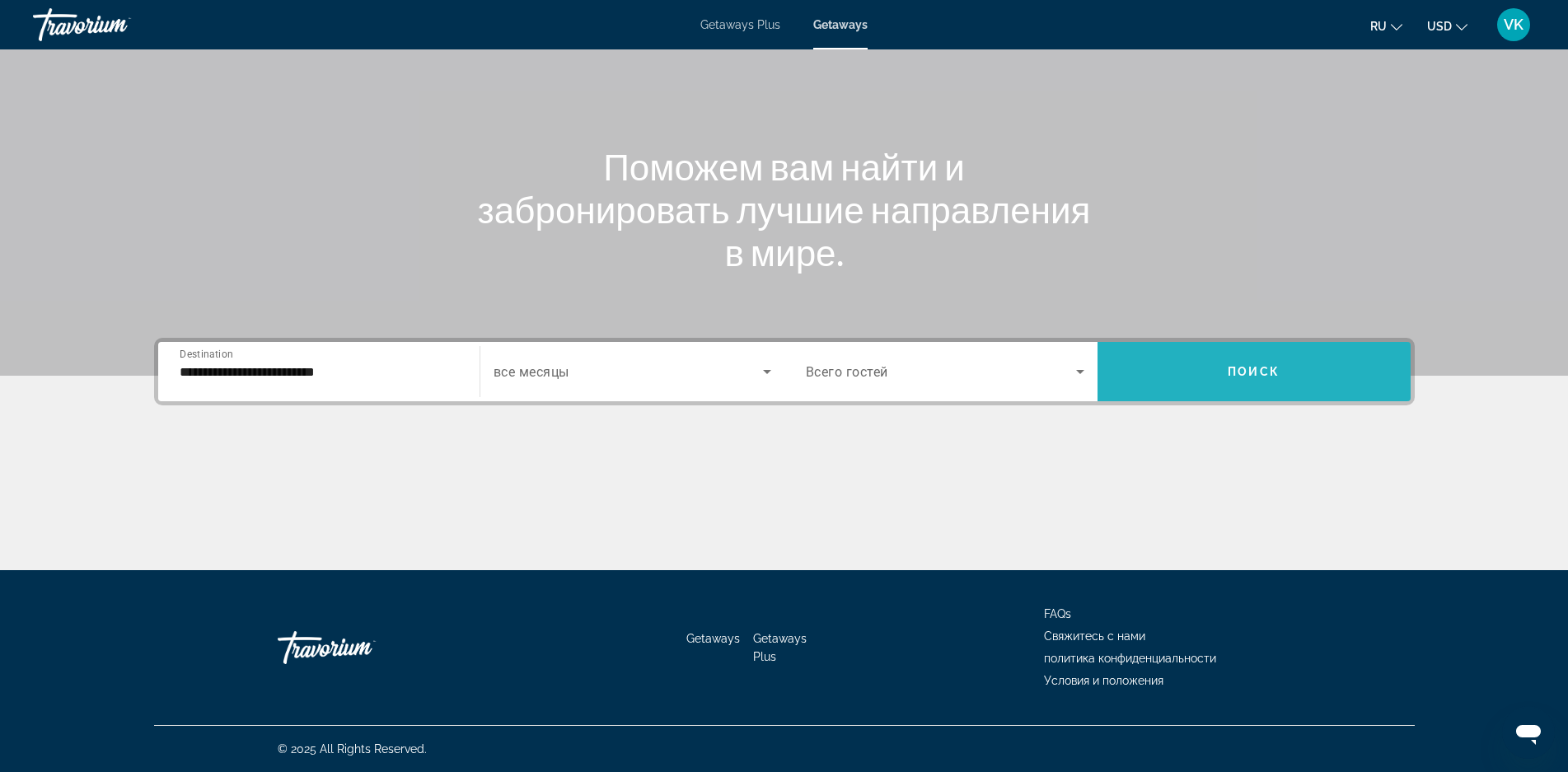
click at [1246, 363] on span "Search widget" at bounding box center [1254, 372] width 313 height 39
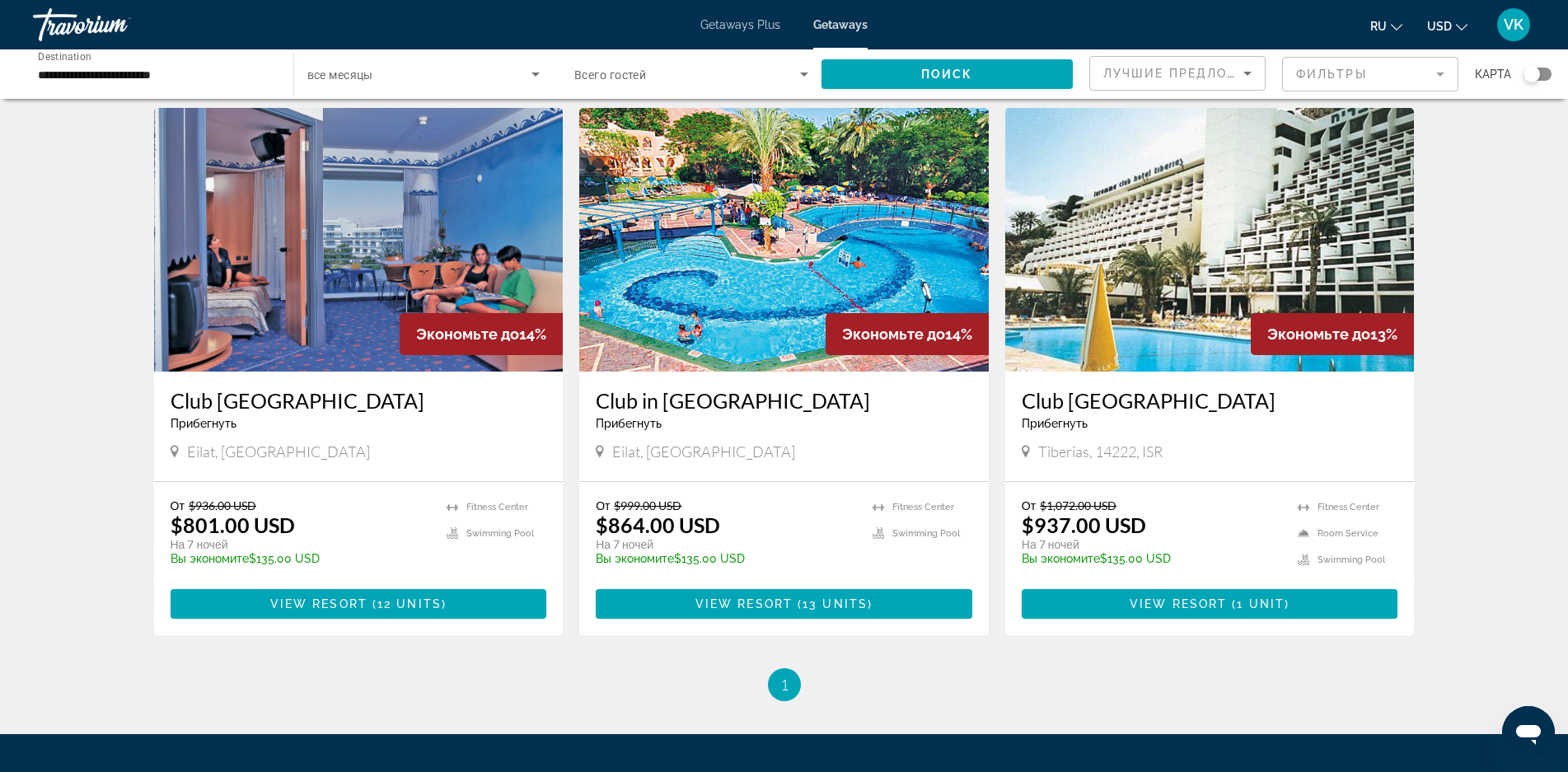
scroll to position [82, 0]
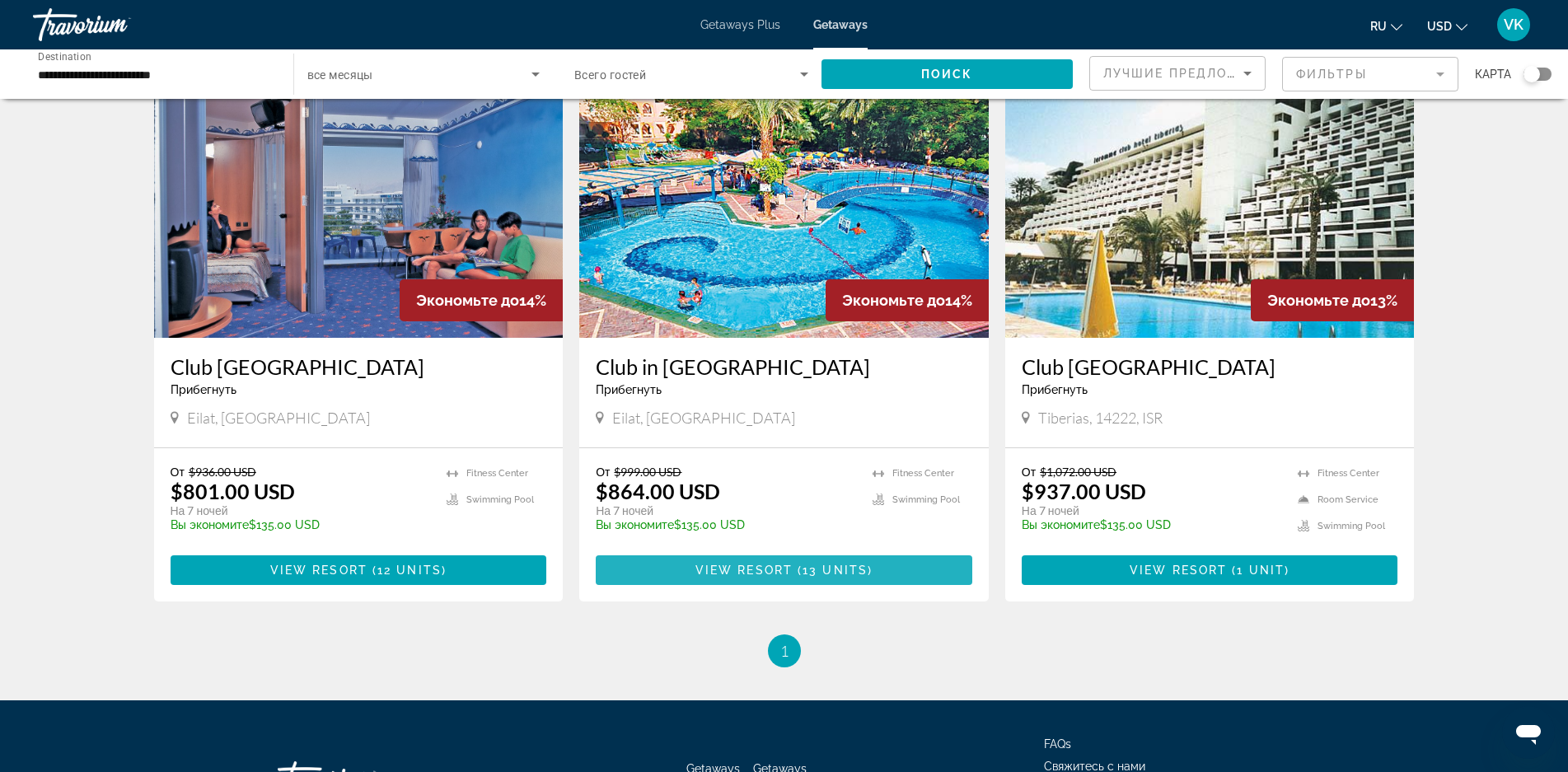
click at [770, 567] on span "View Resort" at bounding box center [744, 570] width 97 height 13
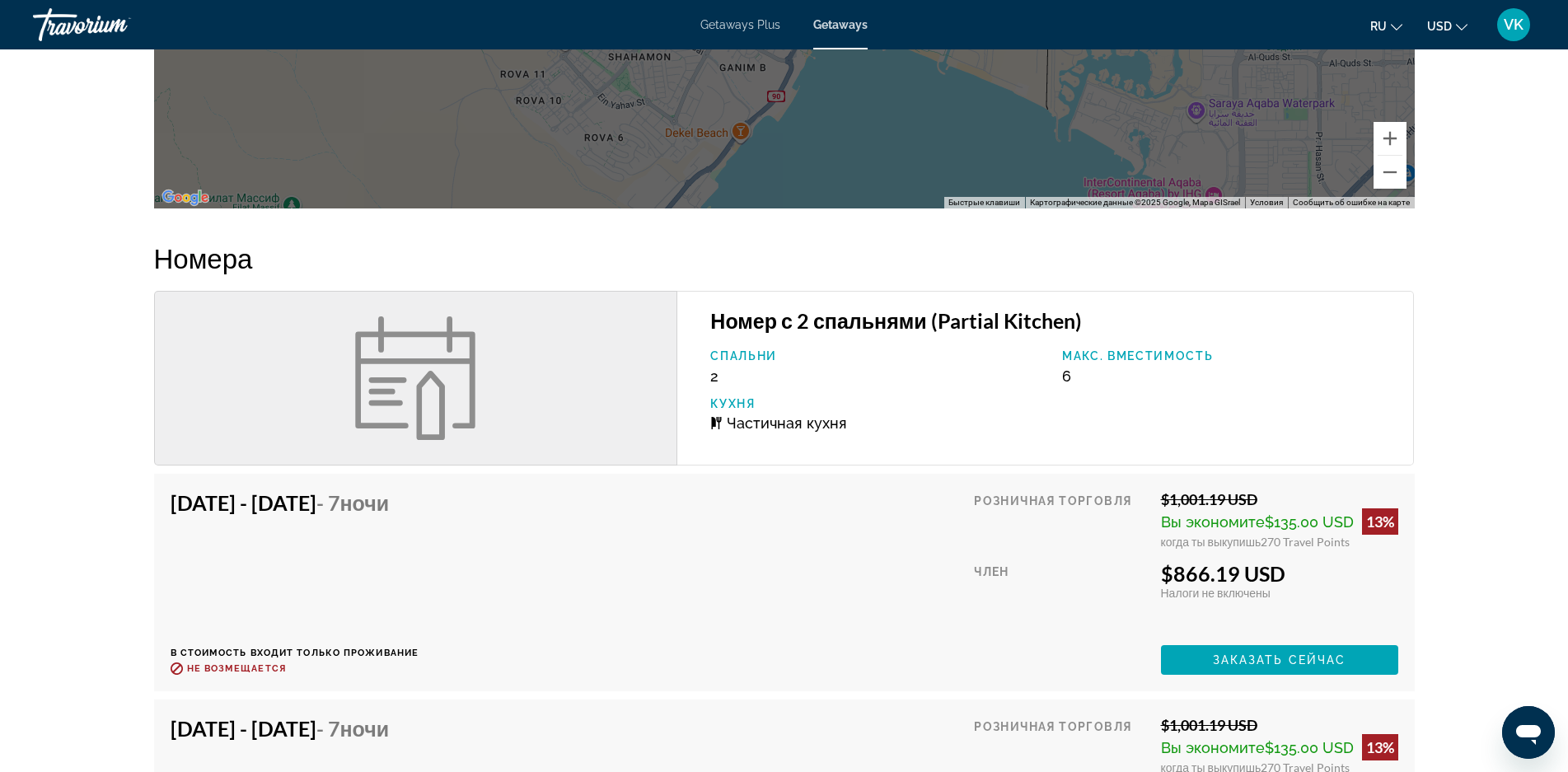
scroll to position [2225, 0]
